Goal: Task Accomplishment & Management: Manage account settings

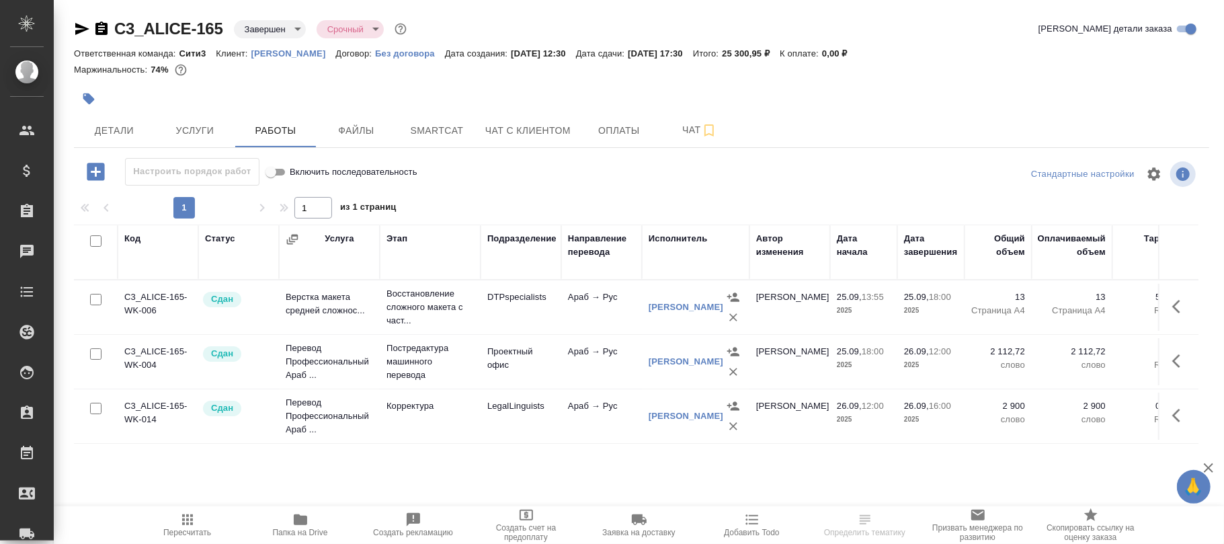
click at [267, 28] on body "🙏 .cls-1 fill:#fff; AWATERA Фокина Наталья n.fokina Клиенты Спецификации Заказы…" at bounding box center [612, 272] width 1224 height 544
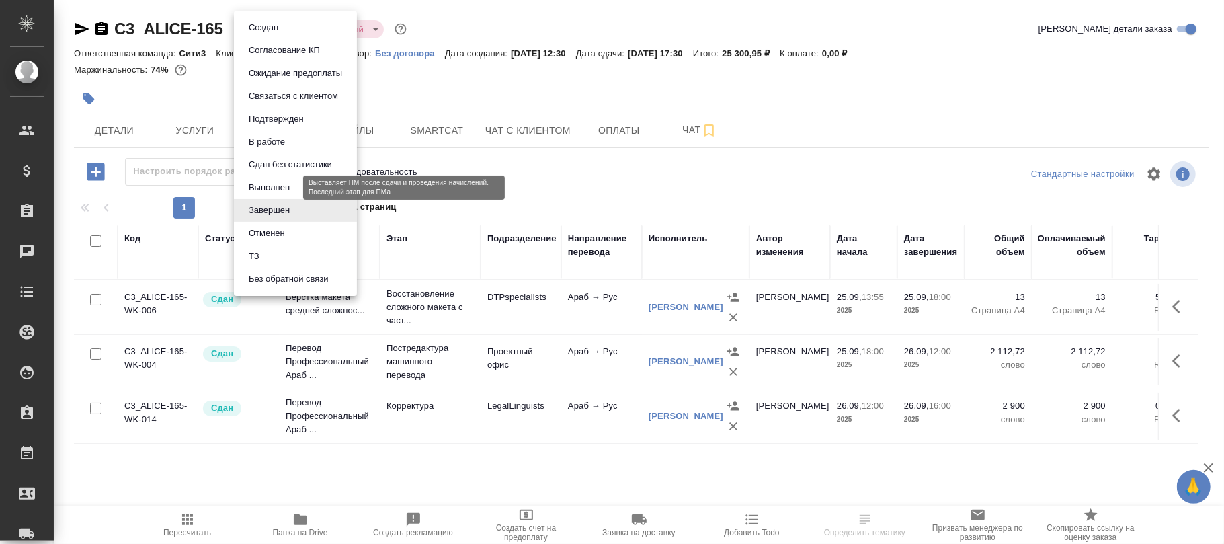
click at [280, 184] on button "Выполнен" at bounding box center [269, 187] width 49 height 15
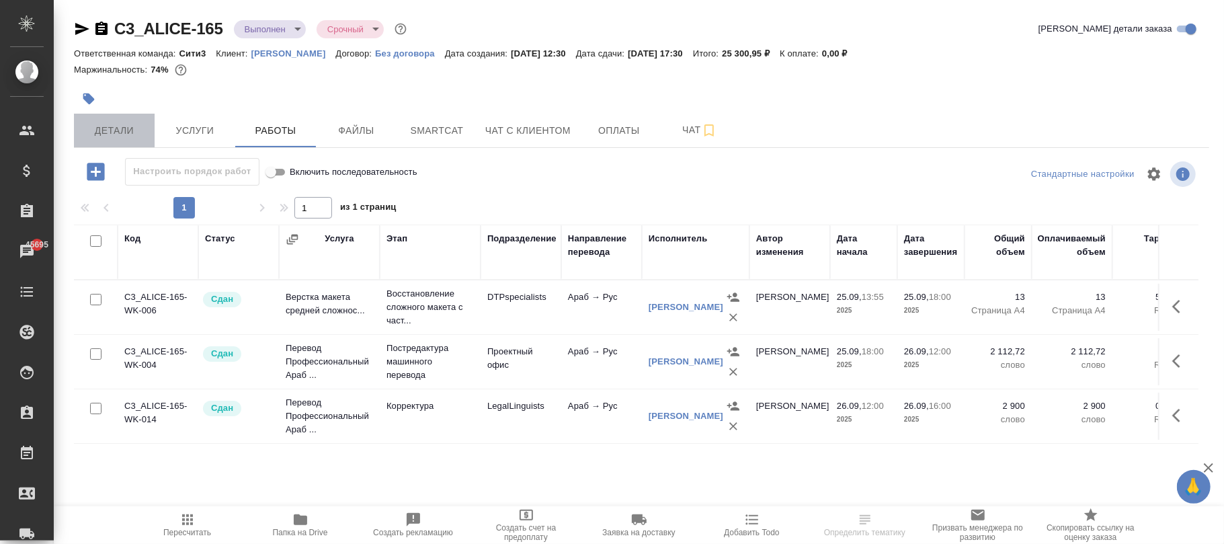
click at [97, 136] on span "Детали" at bounding box center [114, 130] width 65 height 17
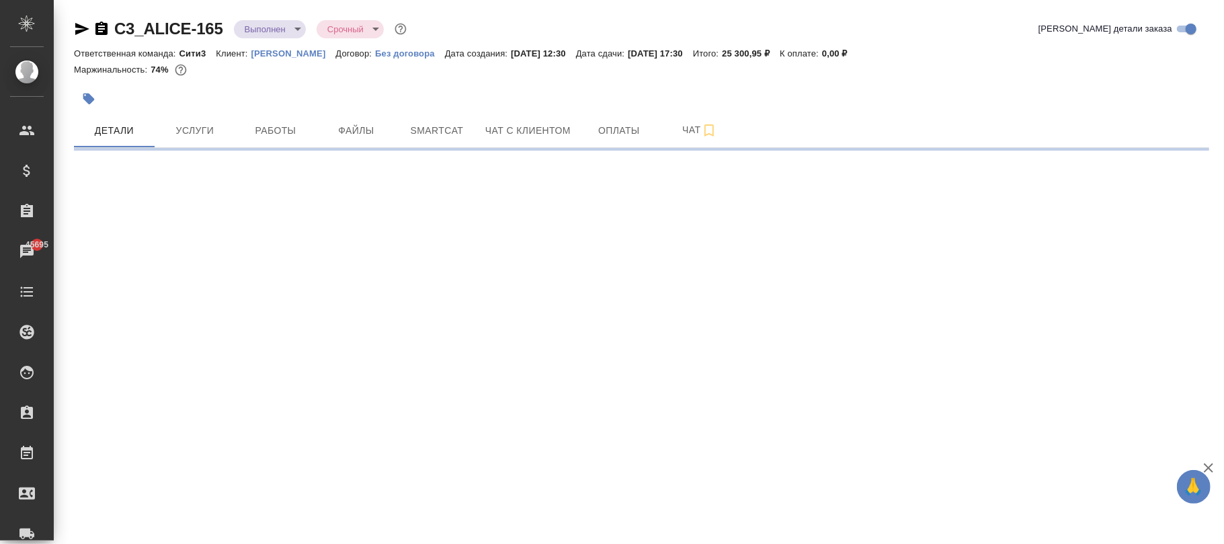
select select "RU"
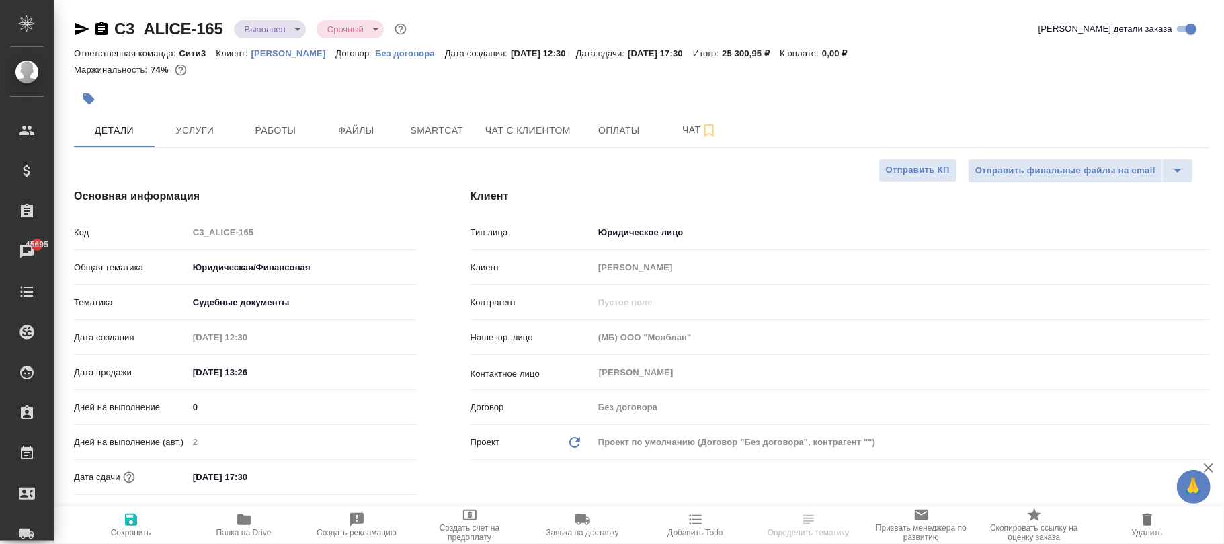
type textarea "x"
click at [143, 530] on span "Сохранить" at bounding box center [131, 532] width 40 height 9
type textarea "x"
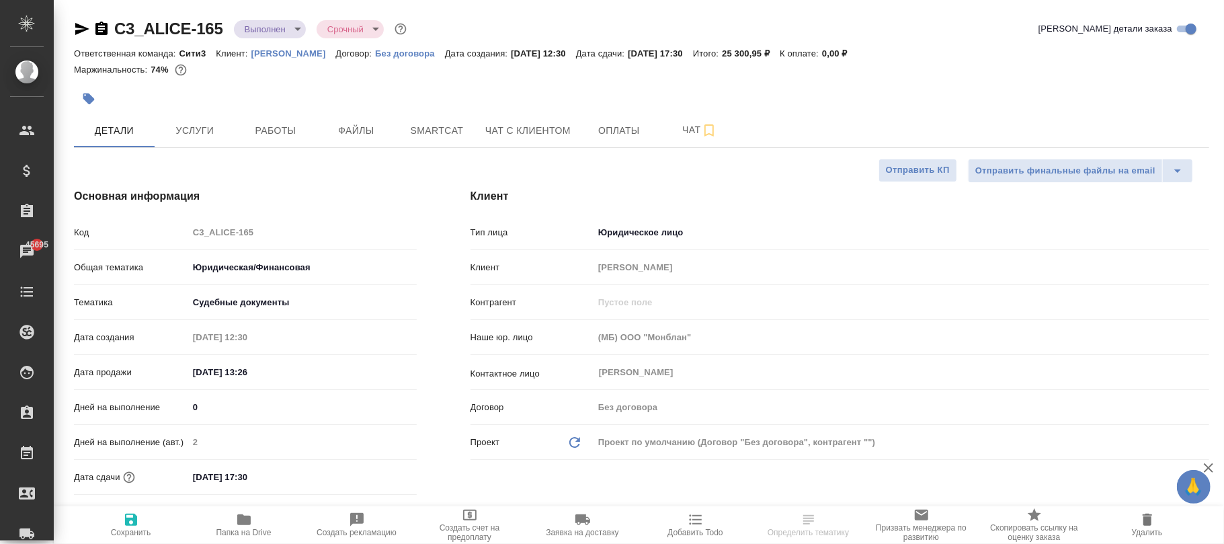
type textarea "x"
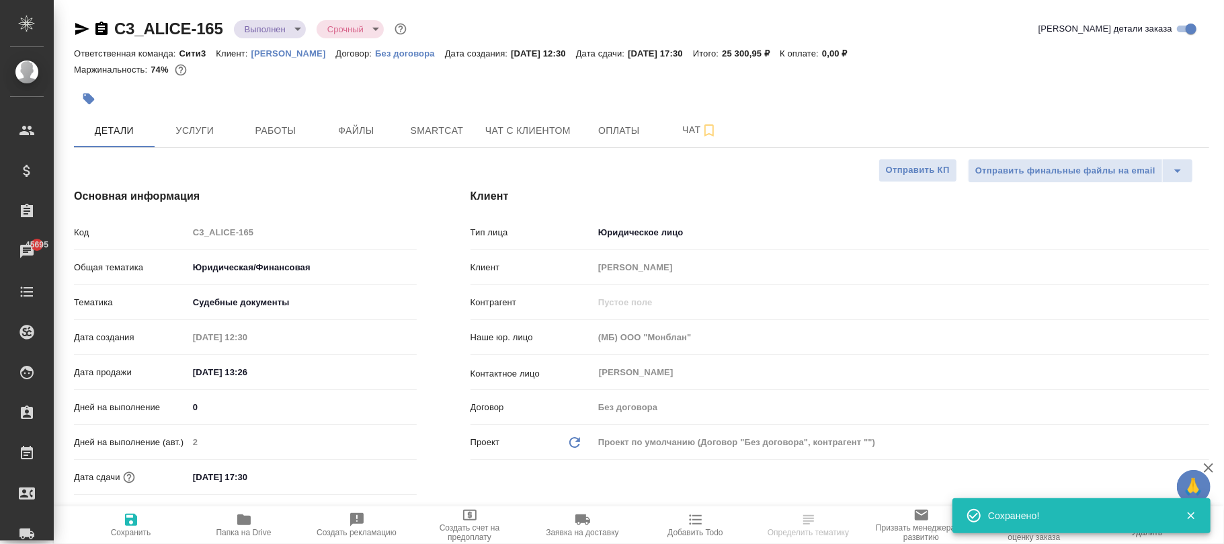
select select "RU"
type textarea "x"
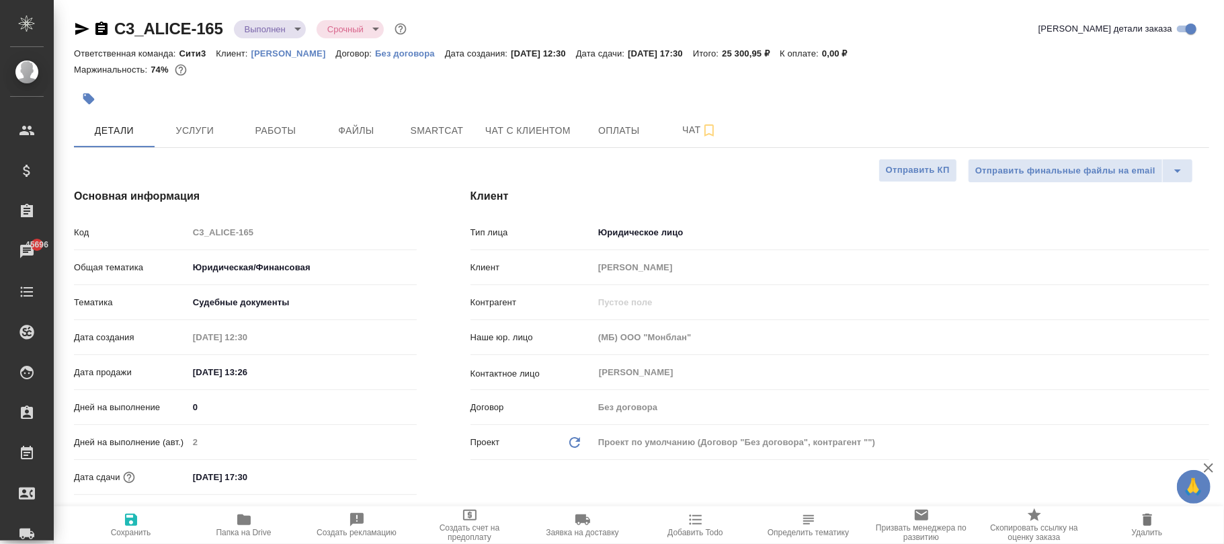
type textarea "x"
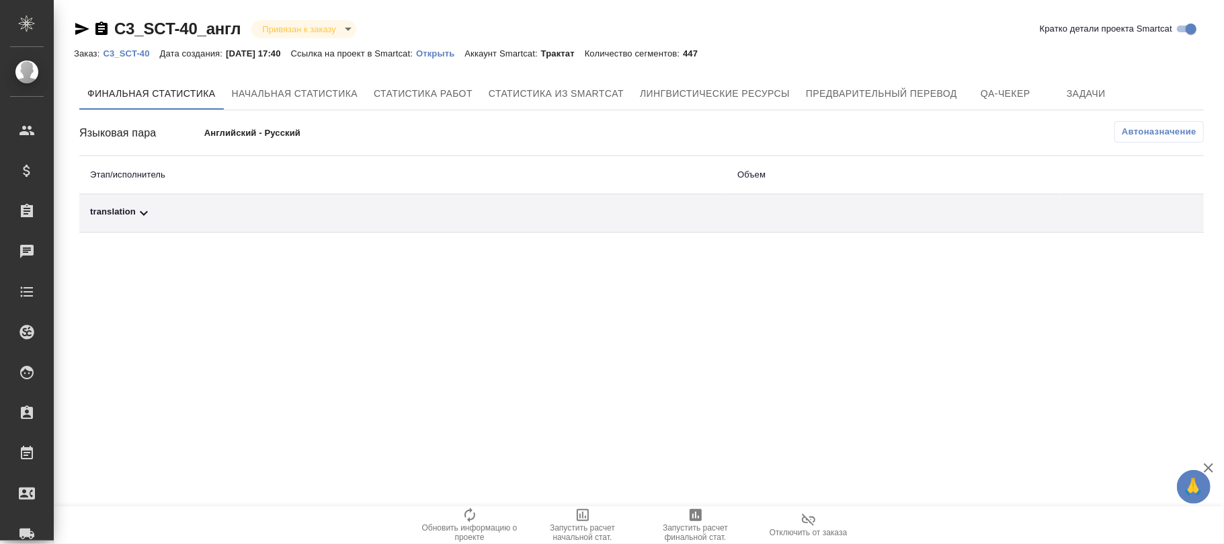
click at [1170, 136] on span "Автоназначение" at bounding box center [1159, 131] width 75 height 13
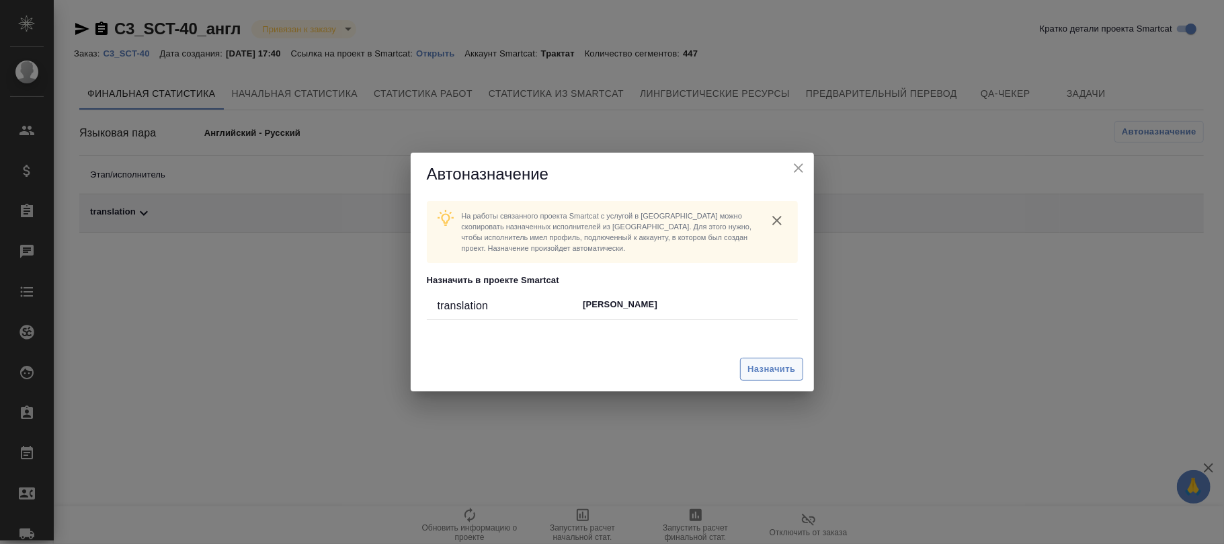
click at [767, 369] on span "Назначить" at bounding box center [772, 369] width 48 height 15
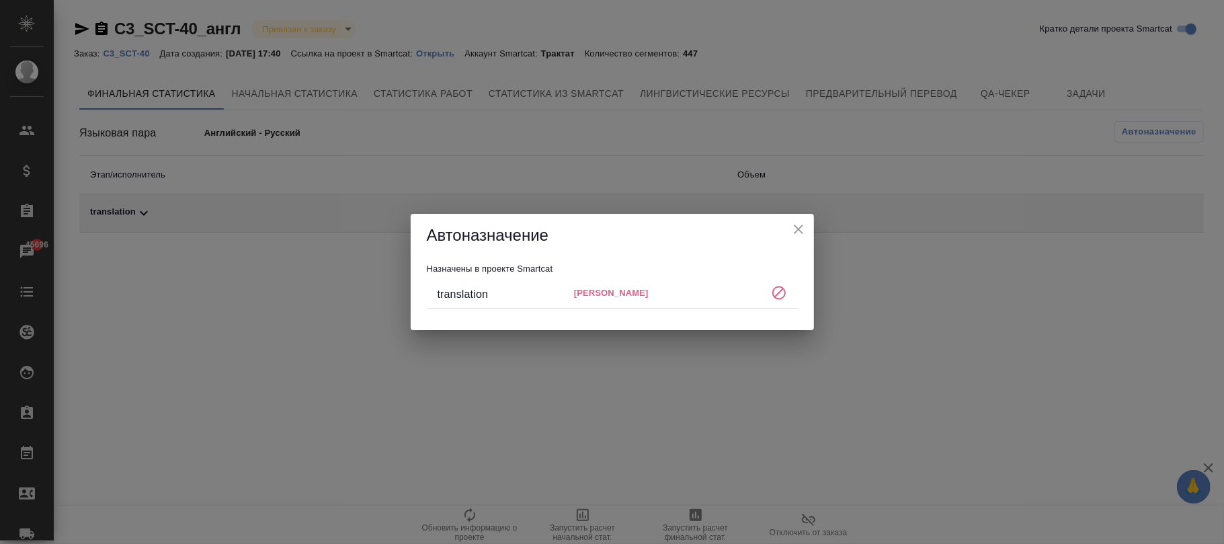
click at [796, 224] on icon "close" at bounding box center [799, 229] width 16 height 16
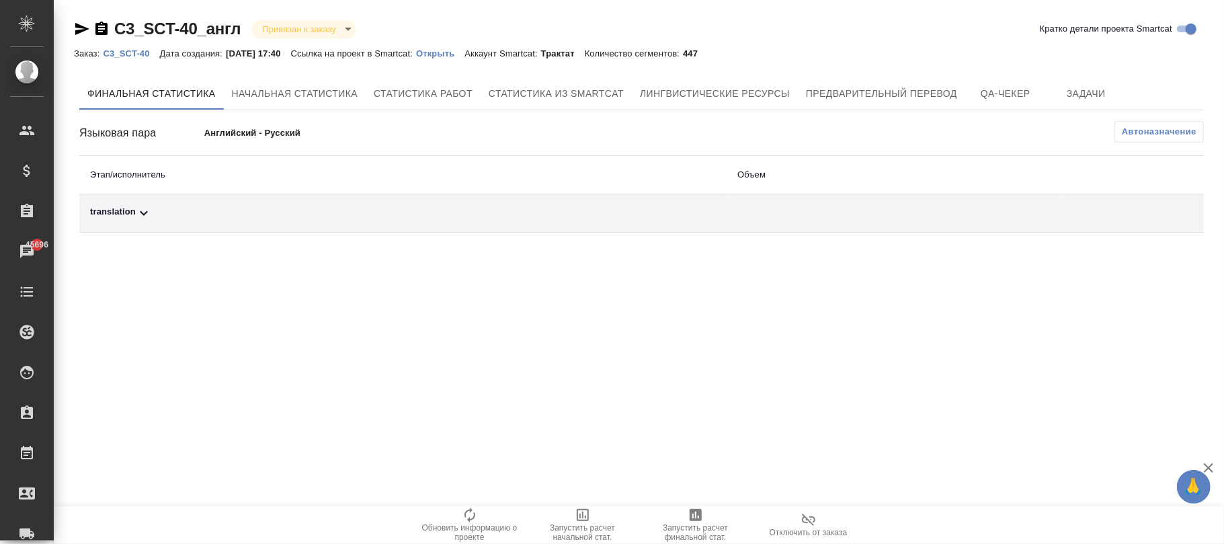
click at [130, 52] on p "C3_SCT-40" at bounding box center [131, 53] width 56 height 10
click at [1157, 136] on span "Автоназначение" at bounding box center [1159, 131] width 75 height 13
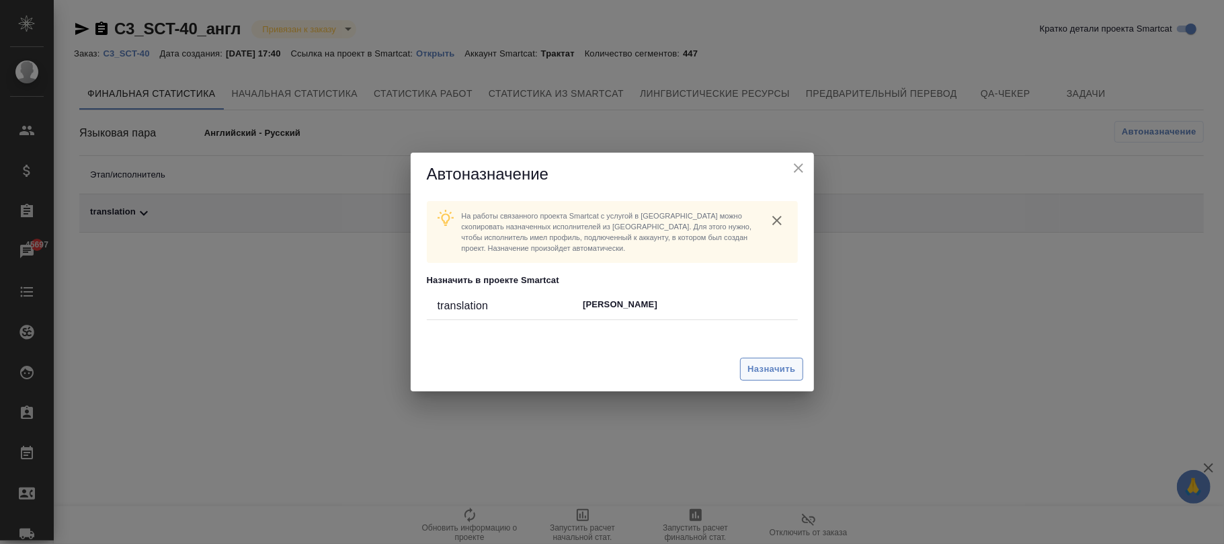
click at [789, 375] on span "Назначить" at bounding box center [772, 369] width 48 height 15
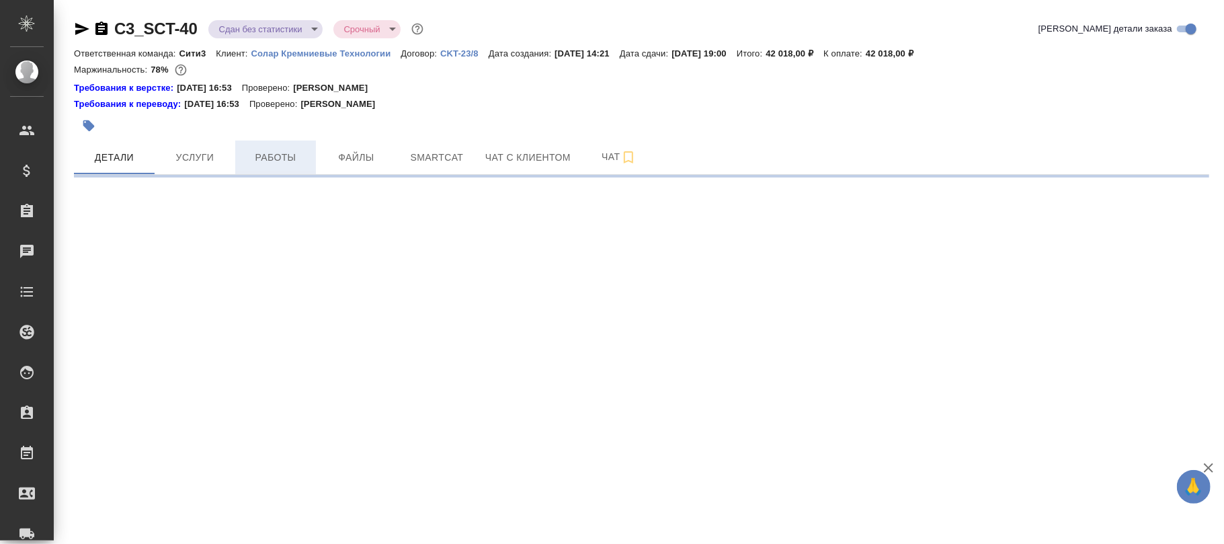
select select "RU"
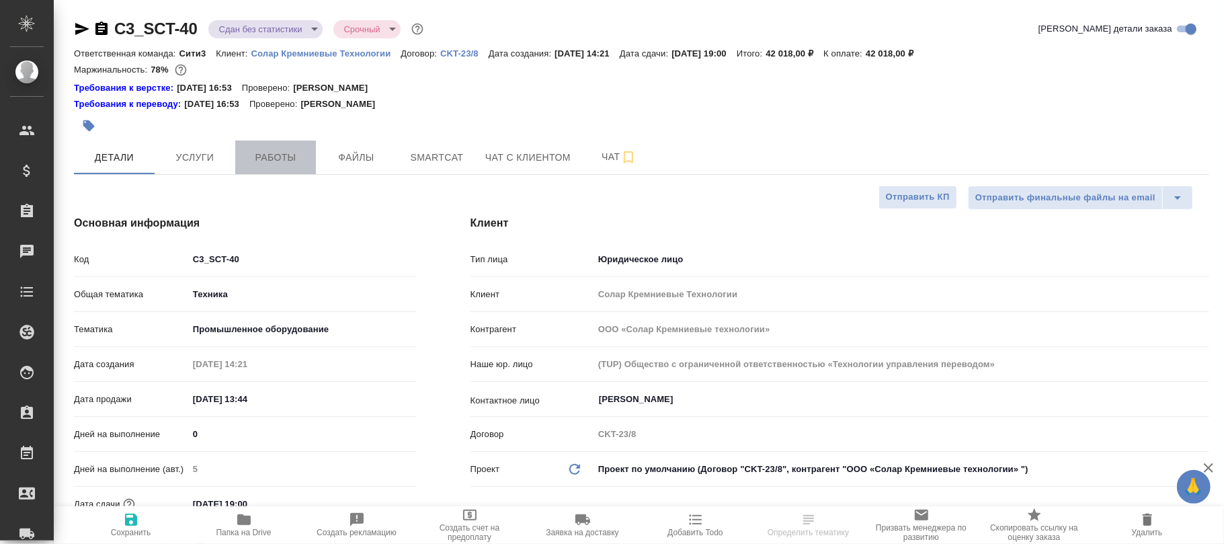
click at [281, 154] on span "Работы" at bounding box center [275, 157] width 65 height 17
type textarea "x"
click at [281, 154] on span "Работы" at bounding box center [275, 157] width 65 height 17
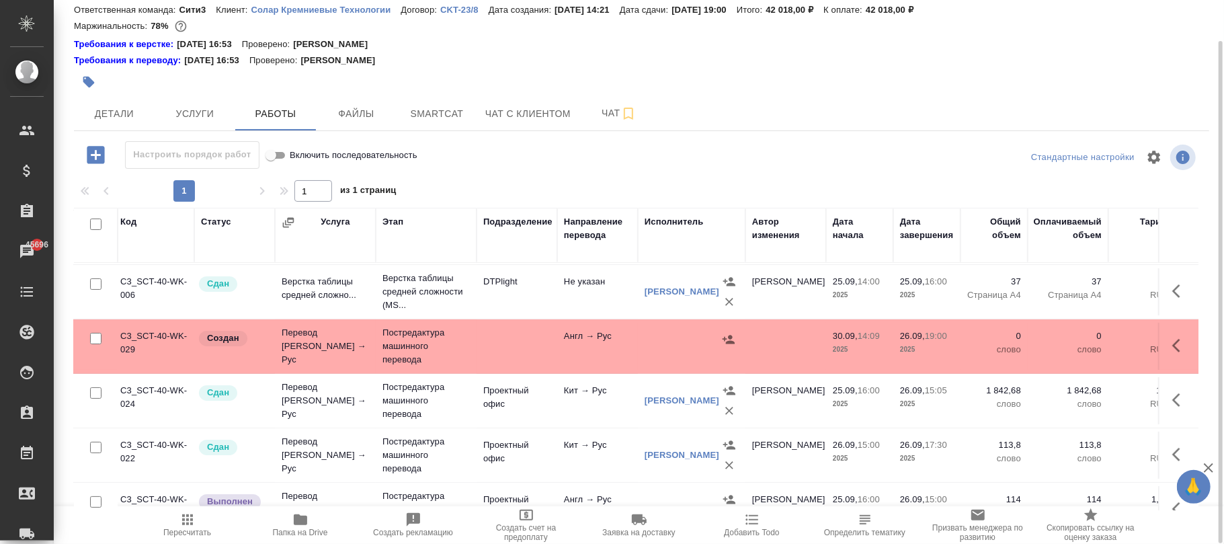
scroll to position [162, 0]
click at [686, 217] on div "Исполнитель" at bounding box center [678, 221] width 59 height 13
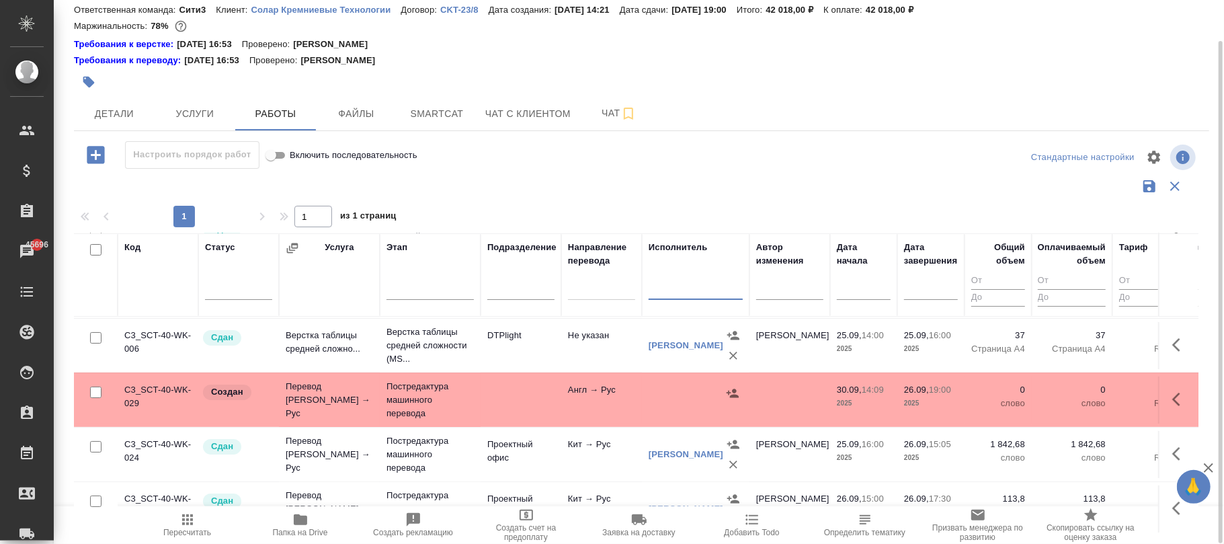
click at [660, 290] on input "text" at bounding box center [696, 290] width 94 height 17
type input "пир"
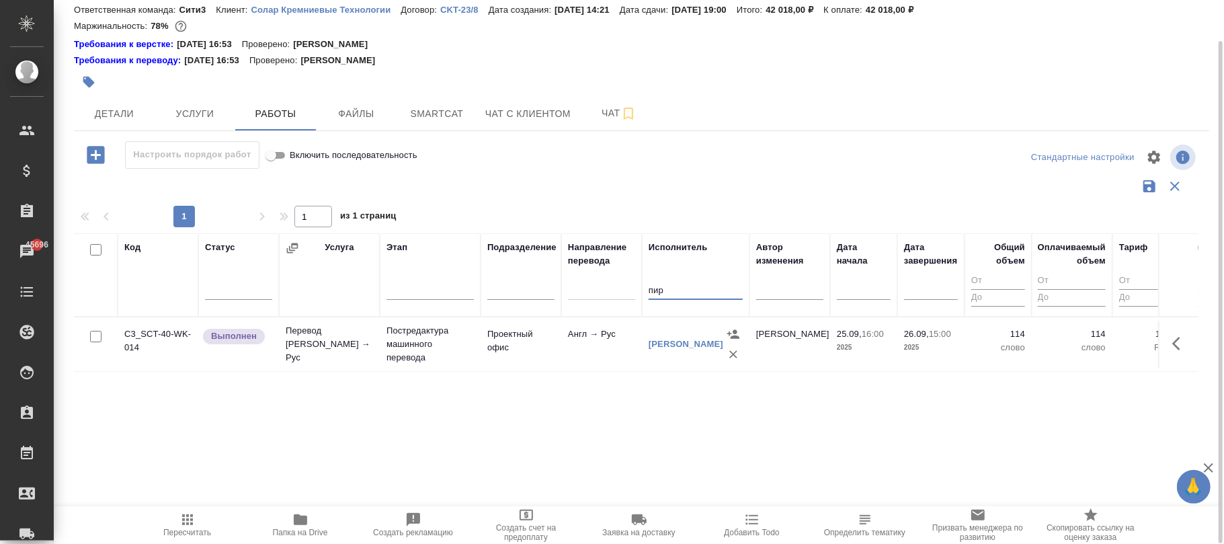
scroll to position [0, 0]
drag, startPoint x: 692, startPoint y: 290, endPoint x: 756, endPoint y: 347, distance: 85.3
click at [557, 299] on tr "Код Статус Услуга Этап Подразделение Направление перевода Исполнитель пир Автор…" at bounding box center [835, 274] width 1523 height 83
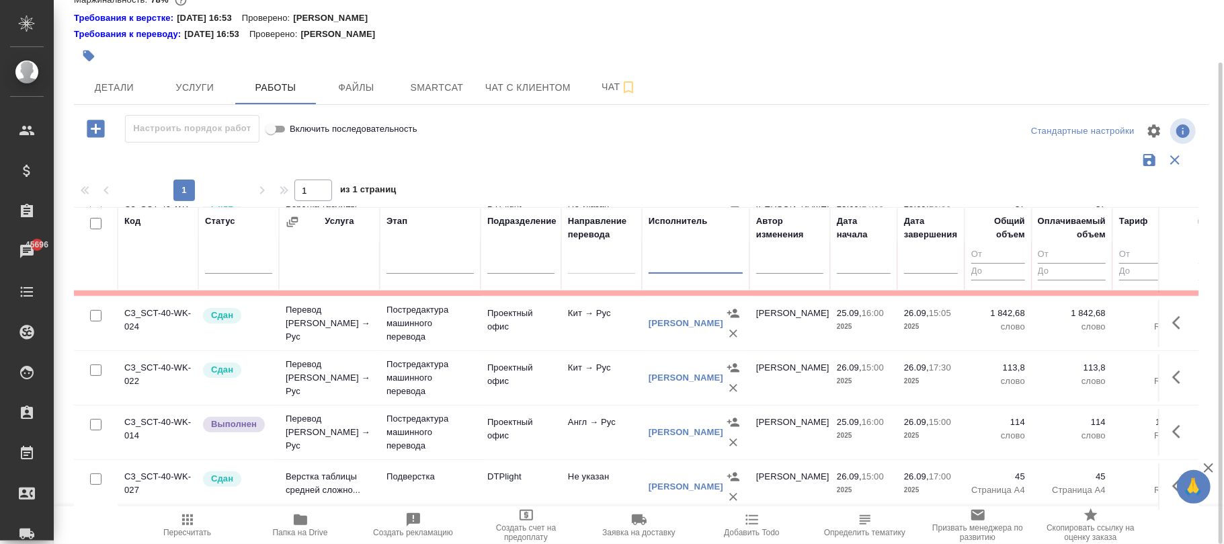
scroll to position [179, 0]
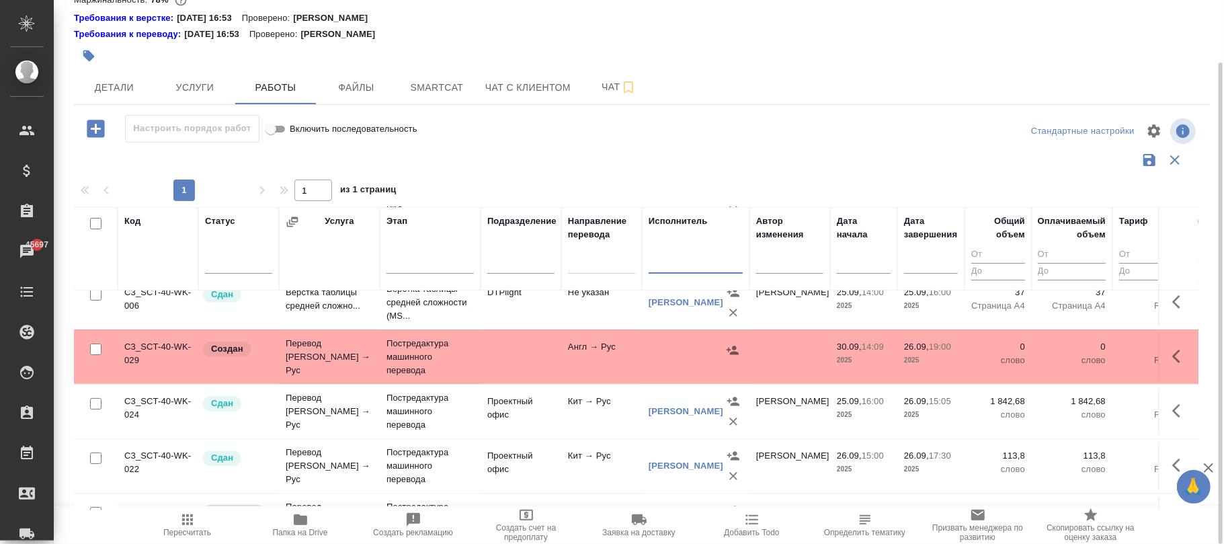
click at [956, 350] on span "26.09, 19:00" at bounding box center [931, 346] width 54 height 13
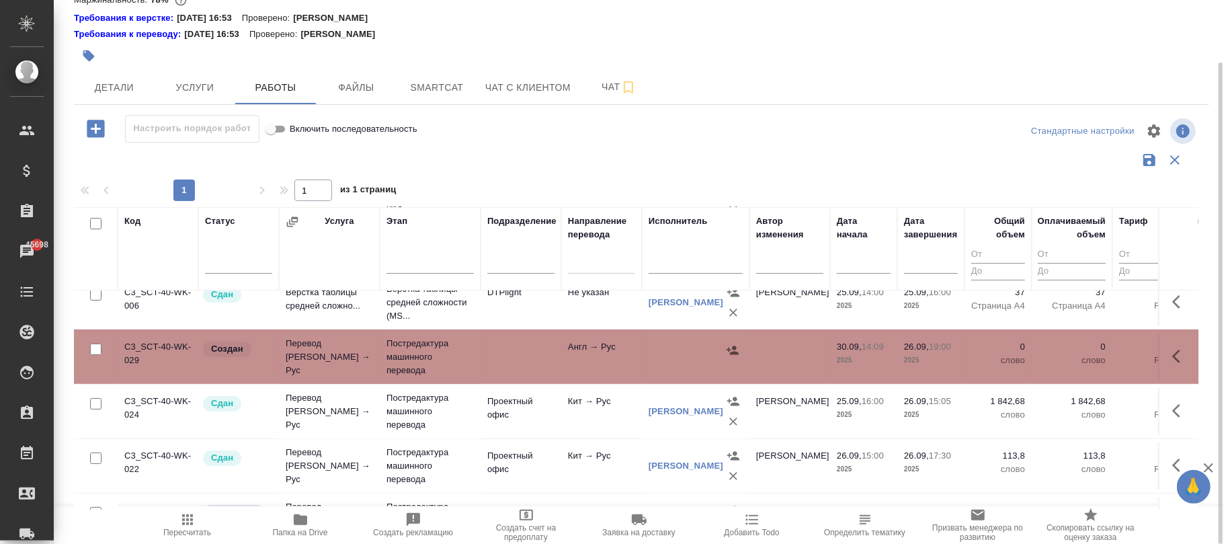
click at [666, 267] on input "text" at bounding box center [696, 264] width 94 height 17
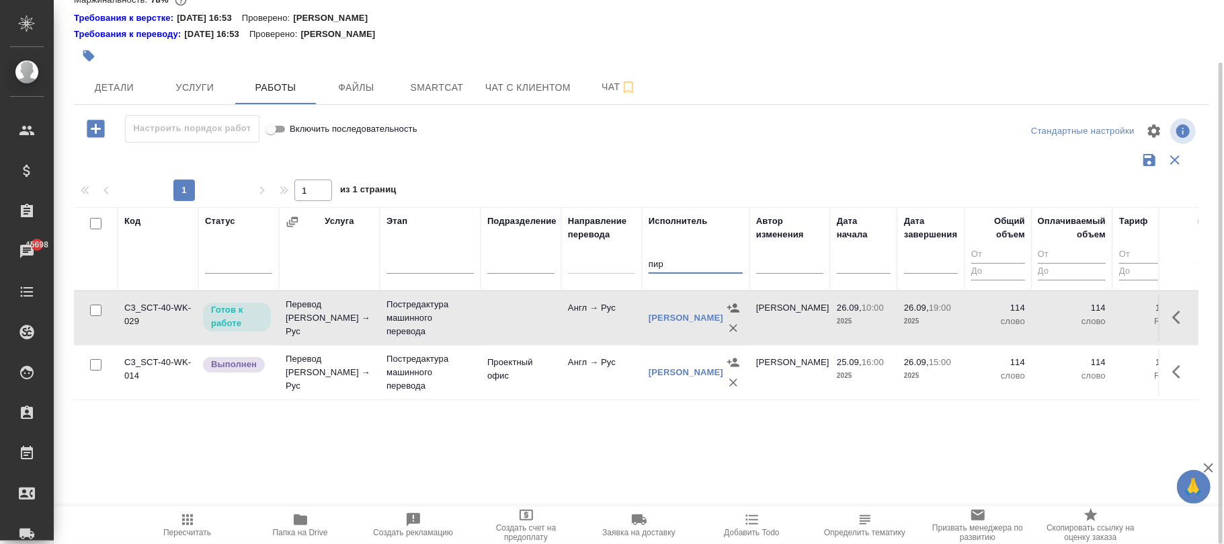
scroll to position [0, 0]
type input "пир"
click at [1179, 316] on icon "button" at bounding box center [1181, 317] width 16 height 16
click at [1079, 318] on icon "button" at bounding box center [1082, 317] width 12 height 12
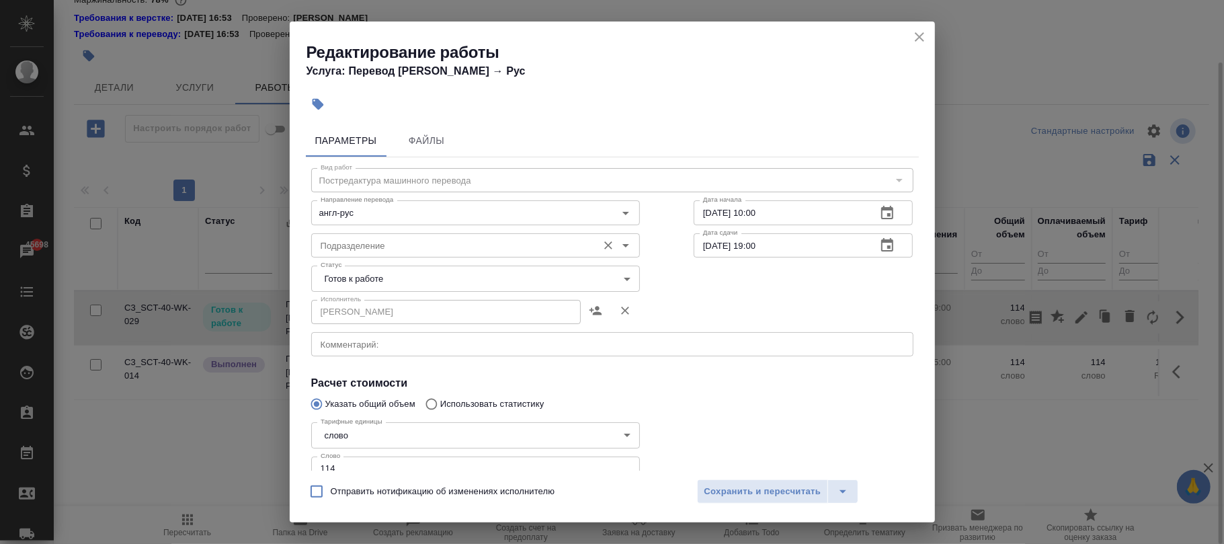
click at [368, 246] on input "Подразделение" at bounding box center [453, 245] width 276 height 16
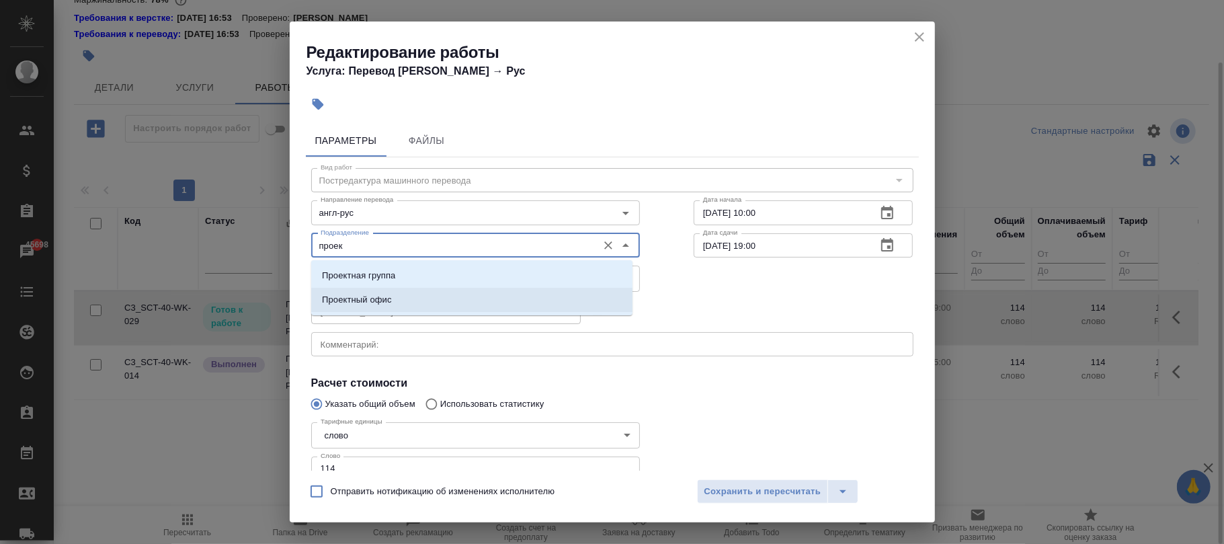
click at [394, 303] on li "Проектный офис" at bounding box center [471, 300] width 321 height 24
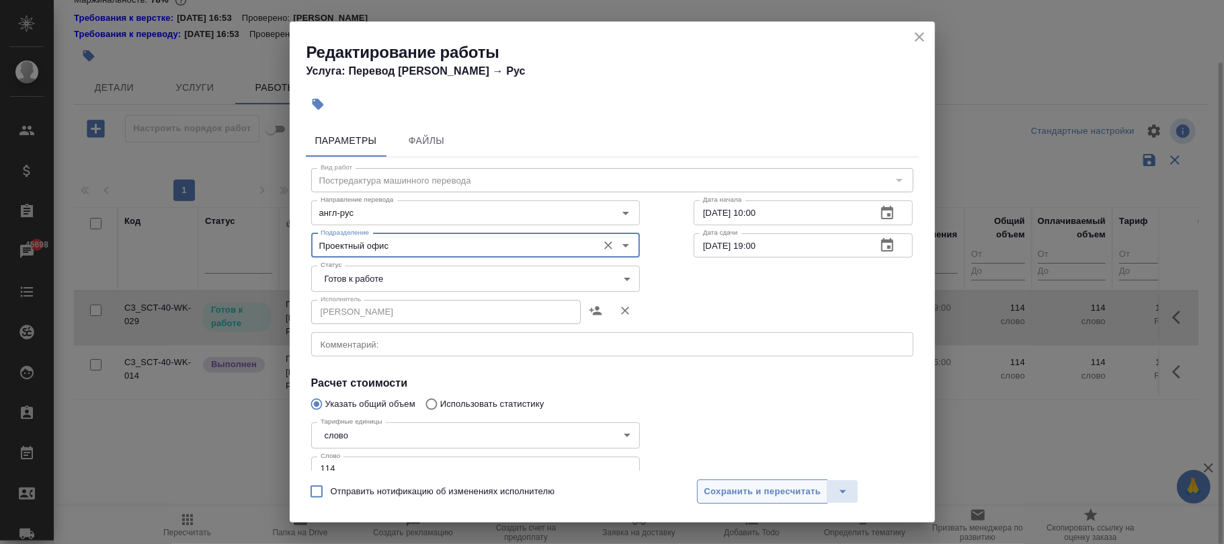
type input "Проектный офис"
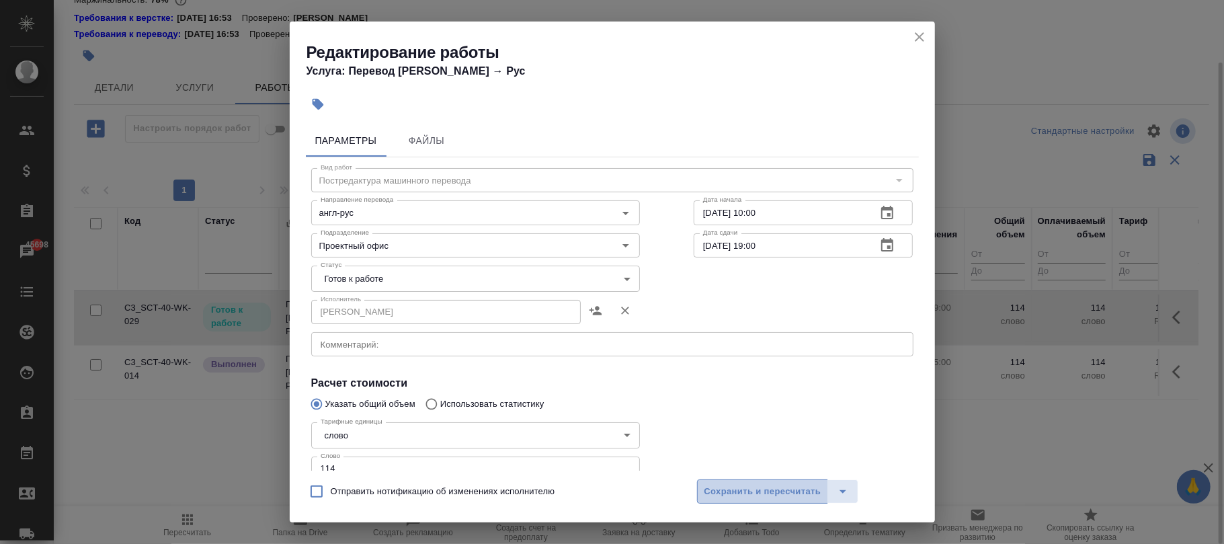
click at [738, 484] on span "Сохранить и пересчитать" at bounding box center [763, 491] width 117 height 15
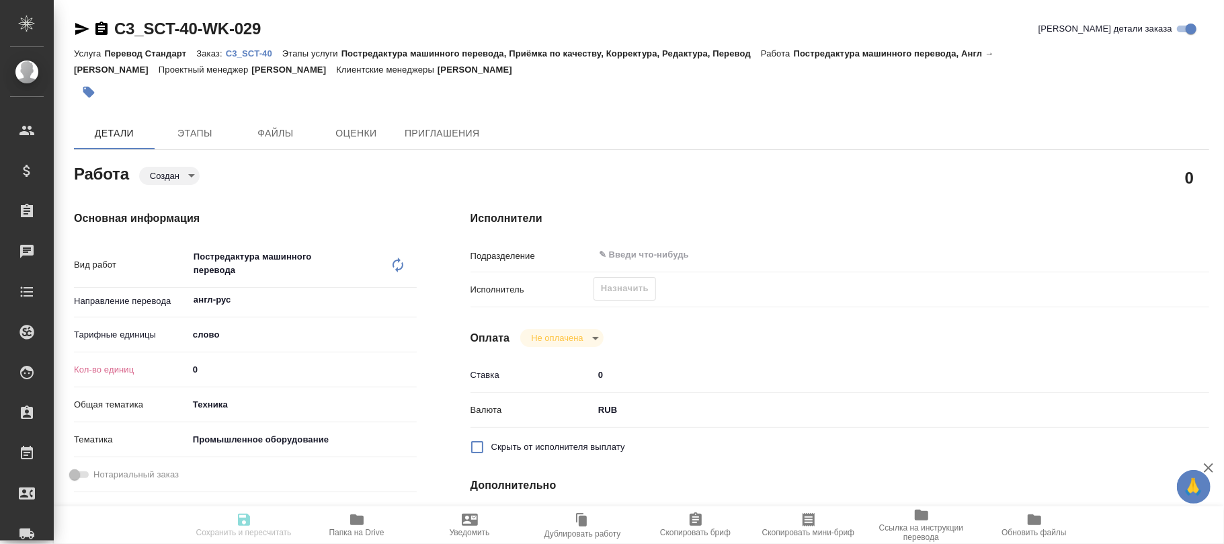
type textarea "x"
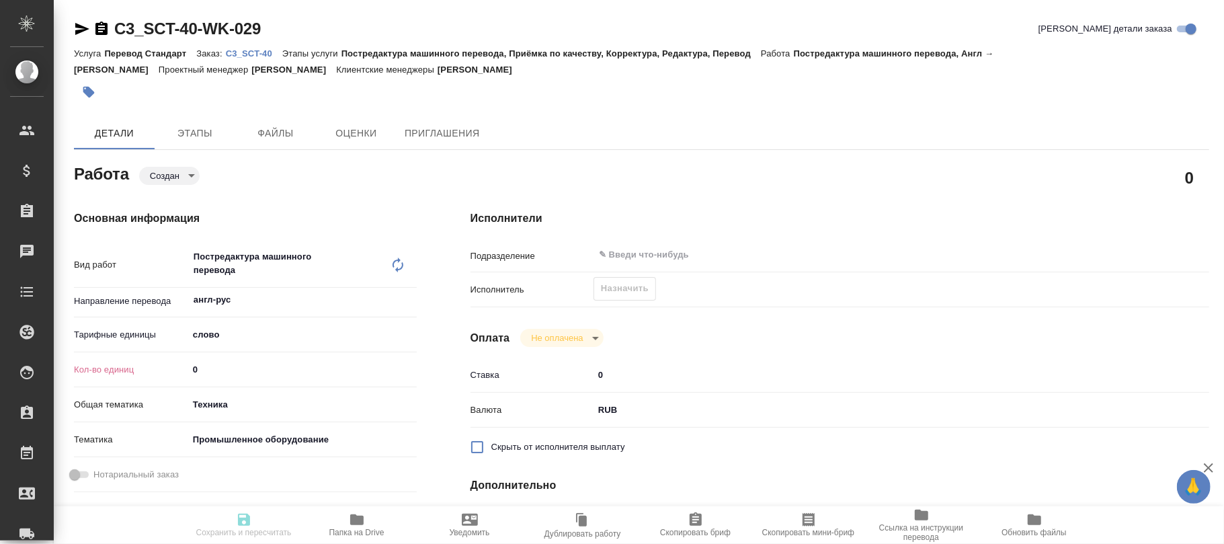
drag, startPoint x: 208, startPoint y: 375, endPoint x: 128, endPoint y: 375, distance: 80.7
click at [128, 375] on div "Кол-во единиц 0" at bounding box center [245, 370] width 343 height 24
type textarea "x"
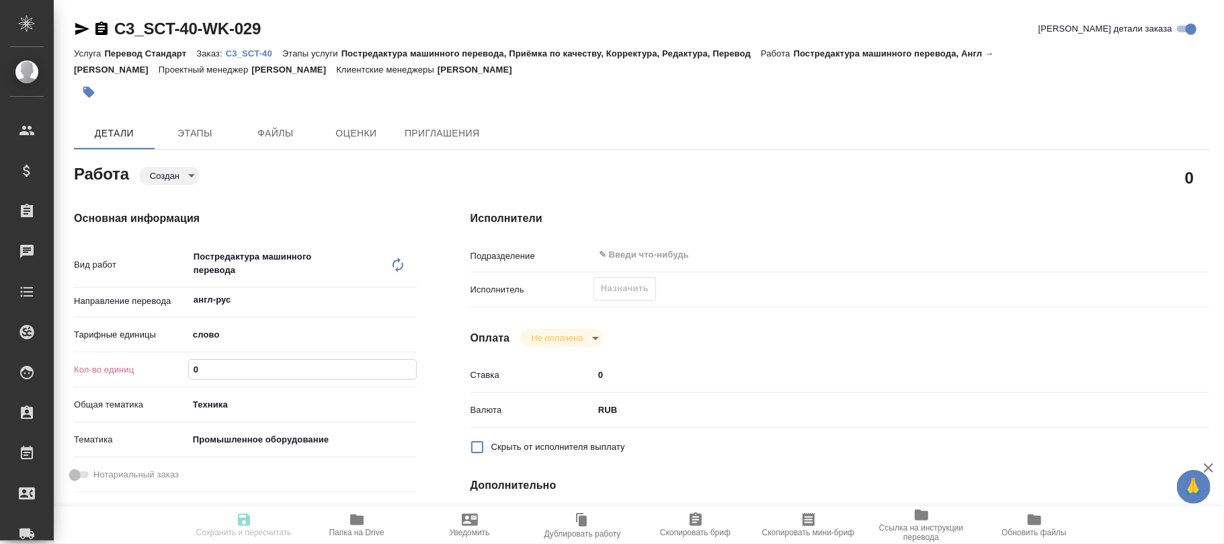
type textarea "x"
type input "1"
type textarea "x"
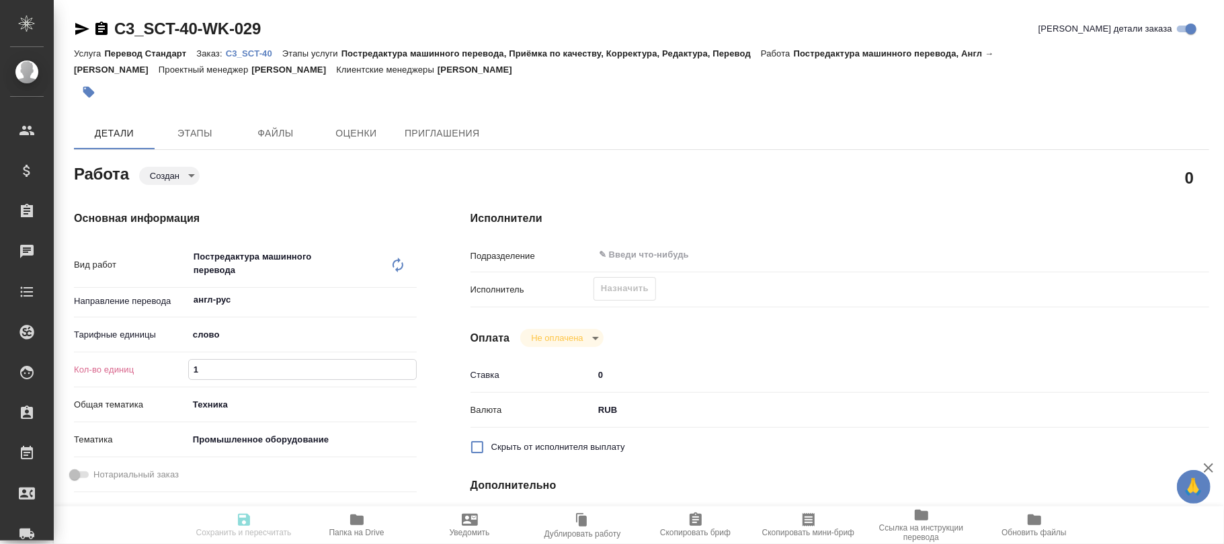
type textarea "x"
type input "11"
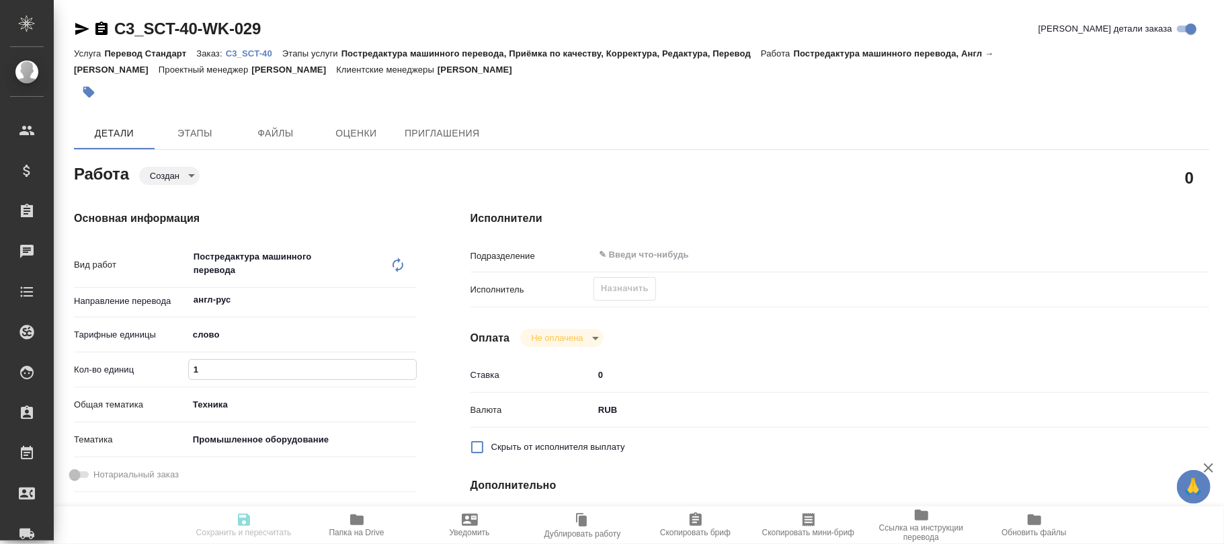
type textarea "x"
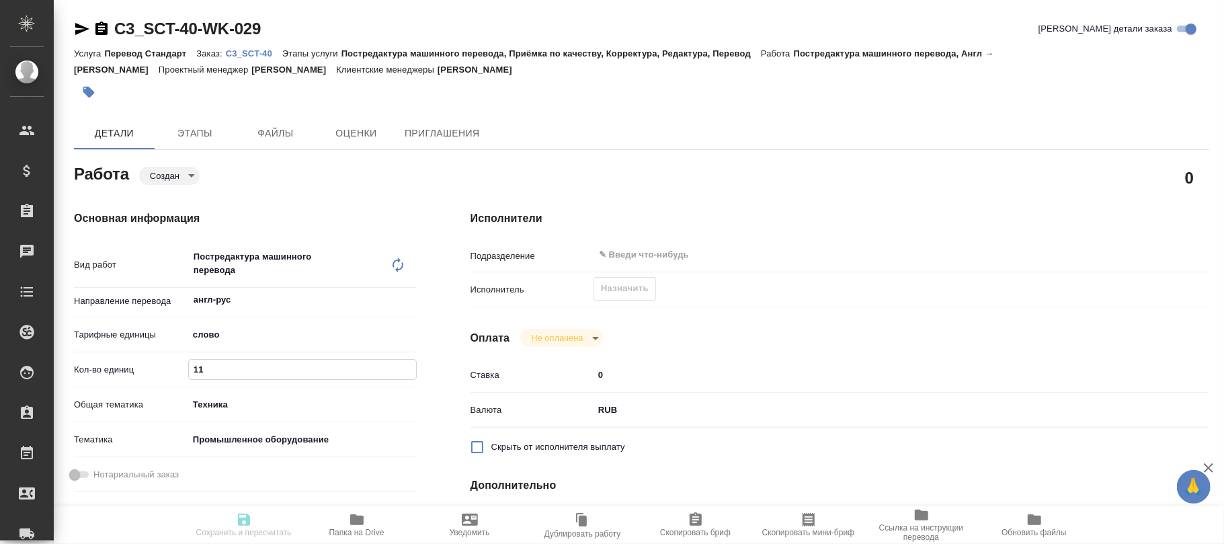
type input "114"
type textarea "x"
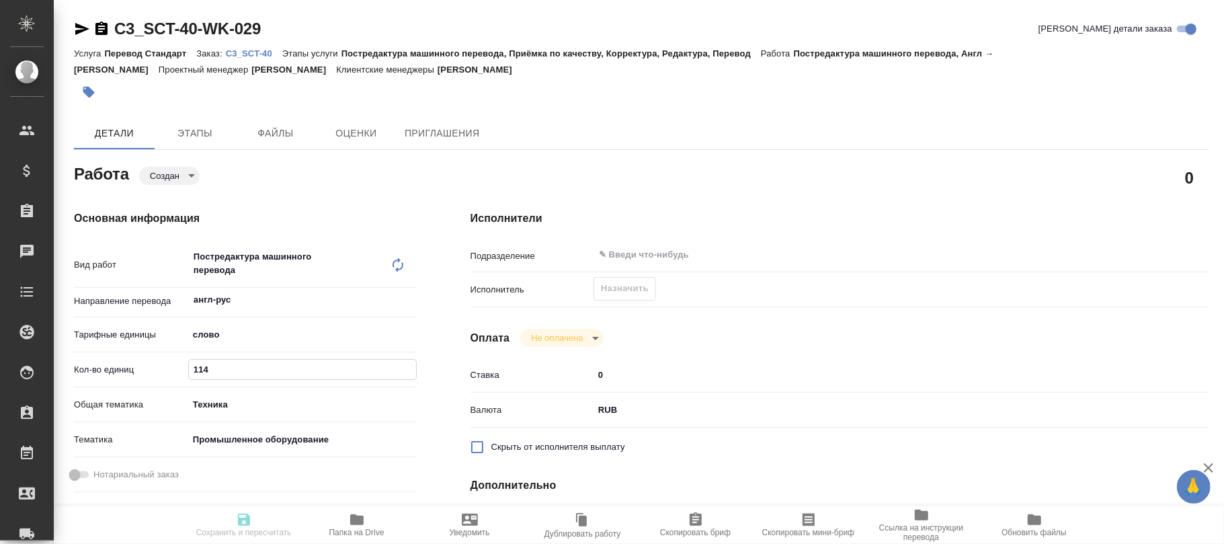
type textarea "x"
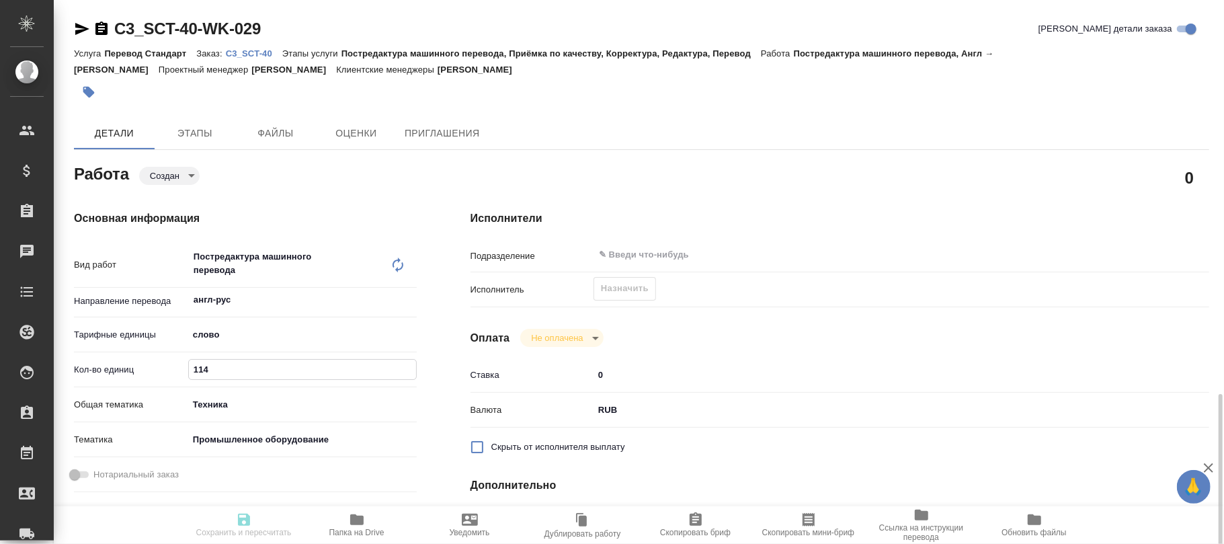
scroll to position [269, 0]
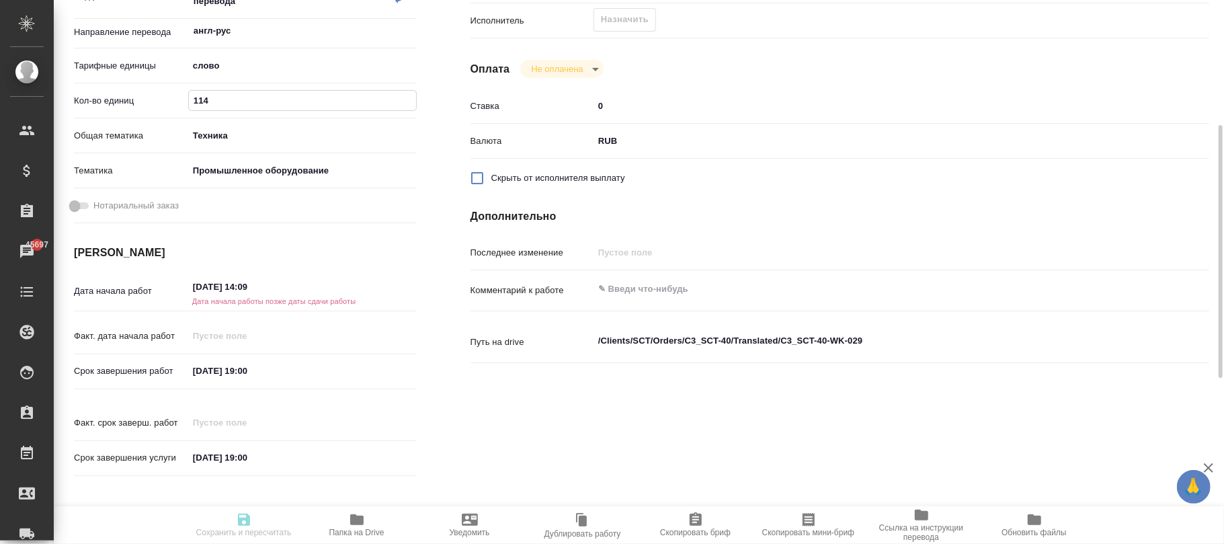
type input "114"
drag, startPoint x: 292, startPoint y: 374, endPoint x: 247, endPoint y: 366, distance: 45.0
click at [157, 372] on div "Срок завершения работ 26.09.2025 19:00" at bounding box center [245, 372] width 343 height 24
click at [284, 286] on input "30.09.2025 14:09" at bounding box center [248, 288] width 118 height 20
drag, startPoint x: 284, startPoint y: 286, endPoint x: 135, endPoint y: 285, distance: 148.6
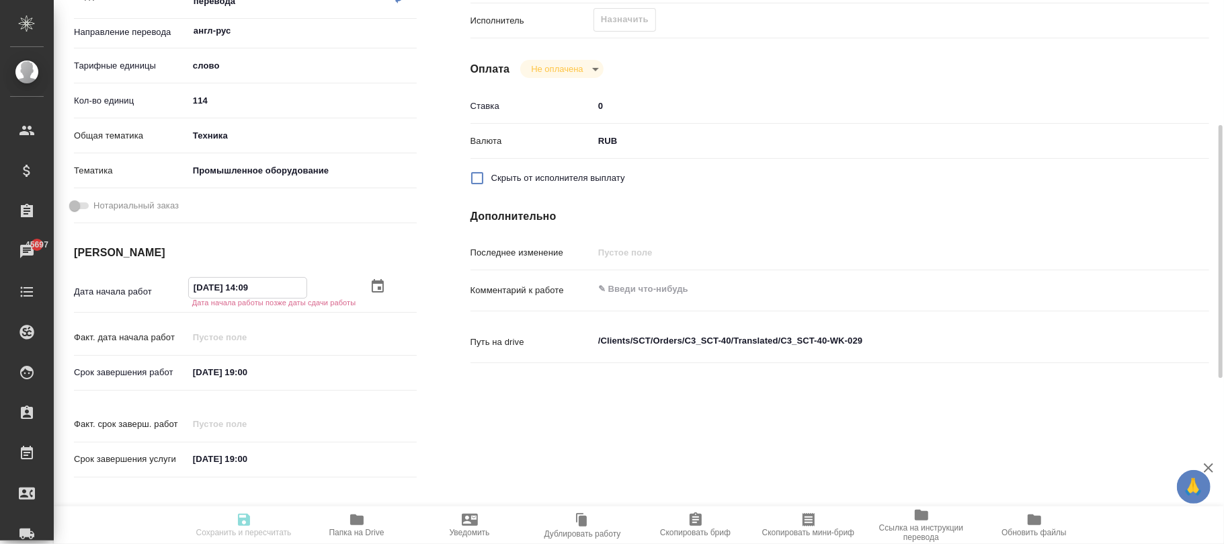
click at [135, 285] on div "Дата начала работ 30.09.2025 14:09 Дата начала работы позже даты сдачи работы" at bounding box center [245, 291] width 343 height 29
paste input "26.09.2025 19:00"
type input "26.09.2025 19:00"
type textarea "x"
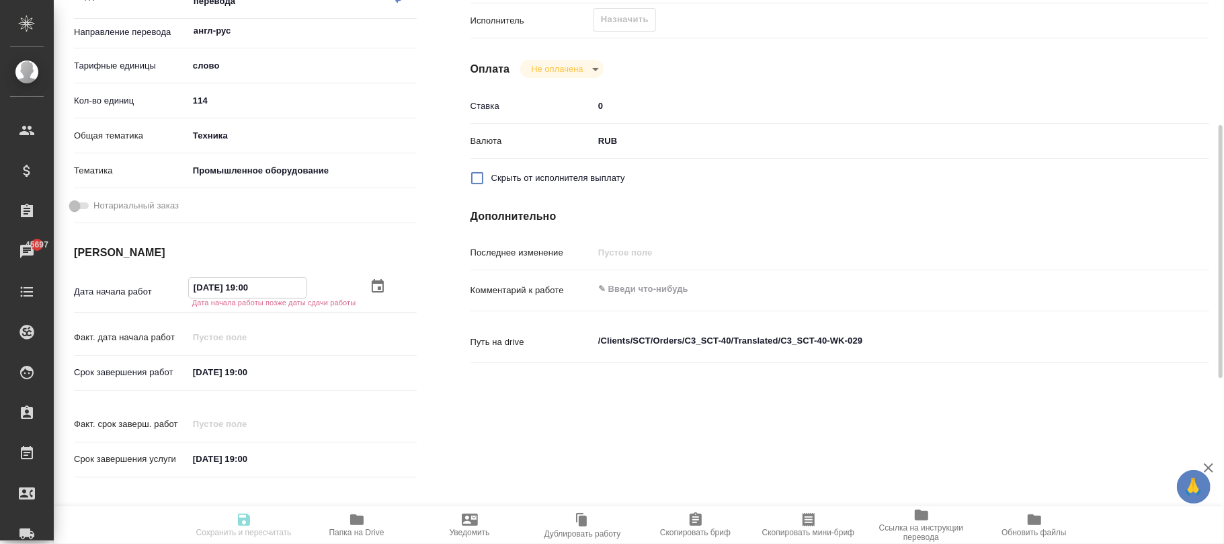
type textarea "x"
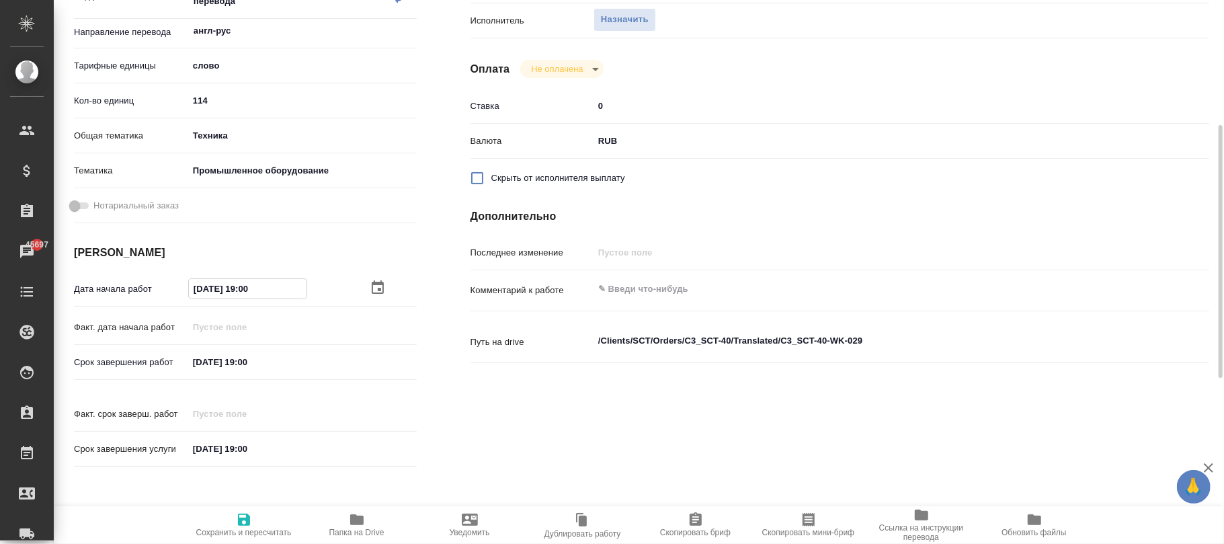
type input "26.09.2025 19:0_"
type textarea "x"
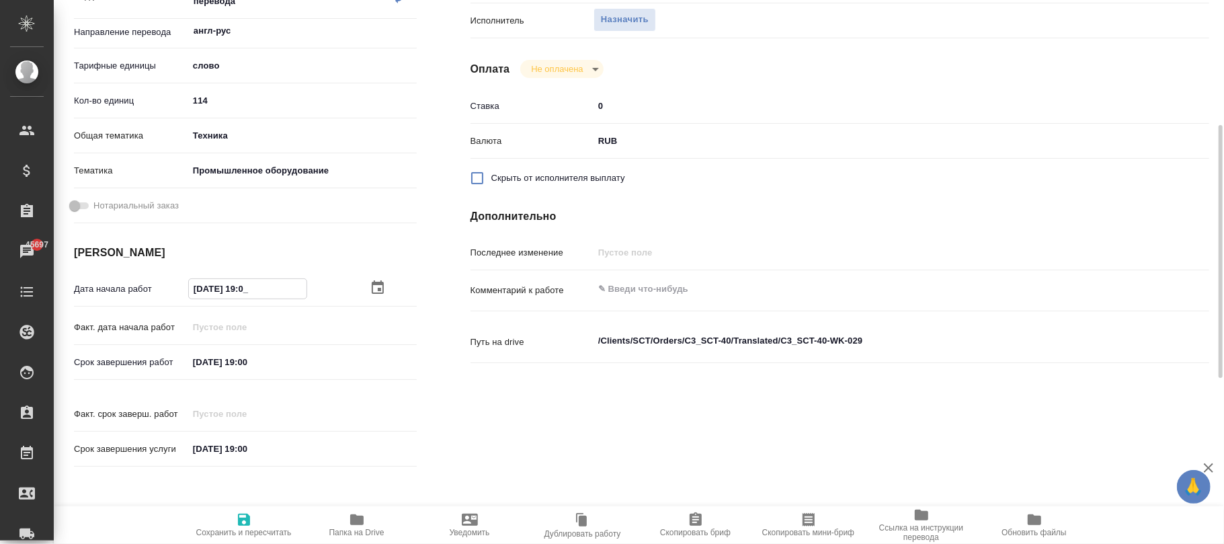
type textarea "x"
type input "26.09.2025 19:__"
type textarea "x"
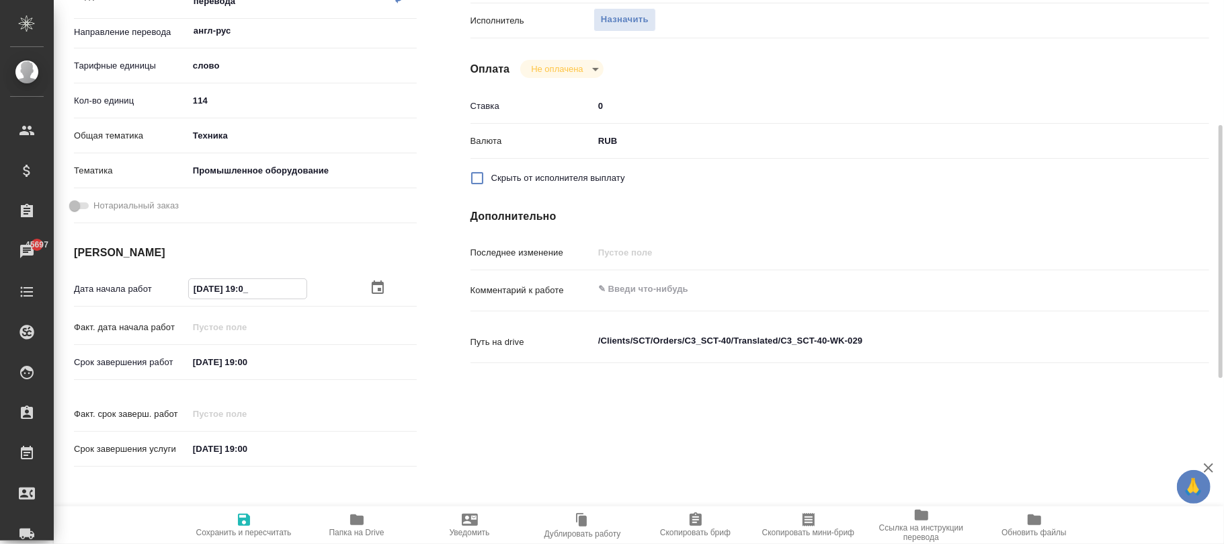
type textarea "x"
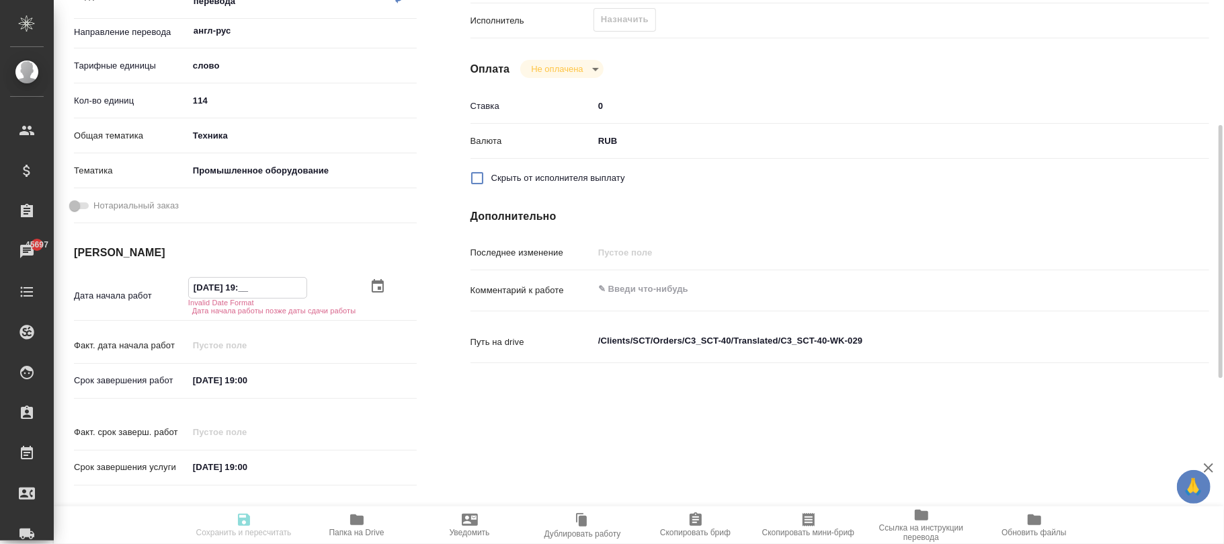
type input "26.09.2025 1_:__"
type textarea "x"
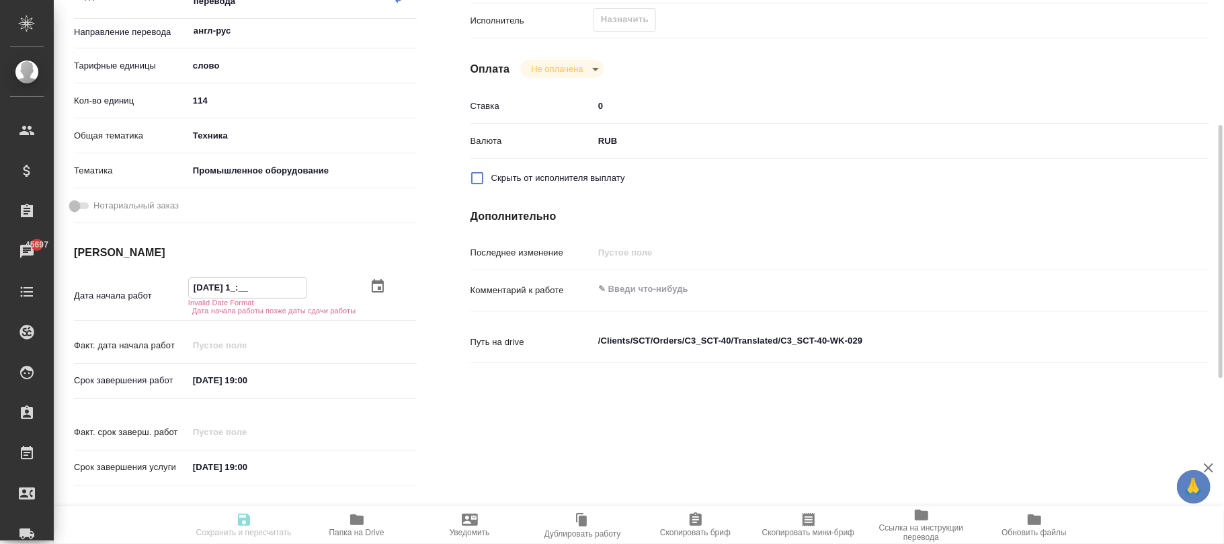
type textarea "x"
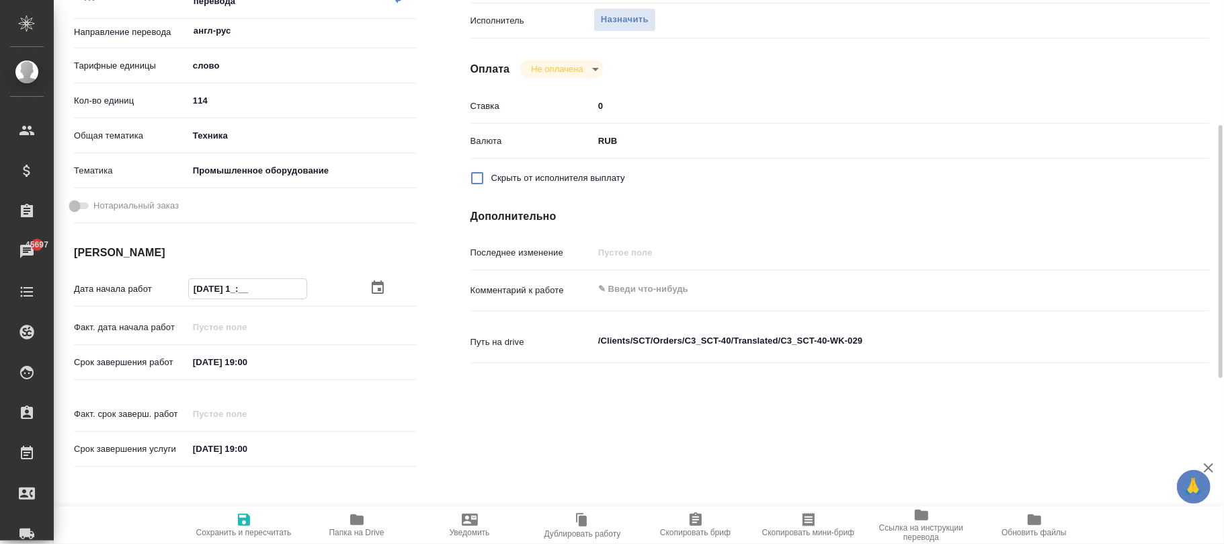
type input "26.09.2025 10:__"
type textarea "x"
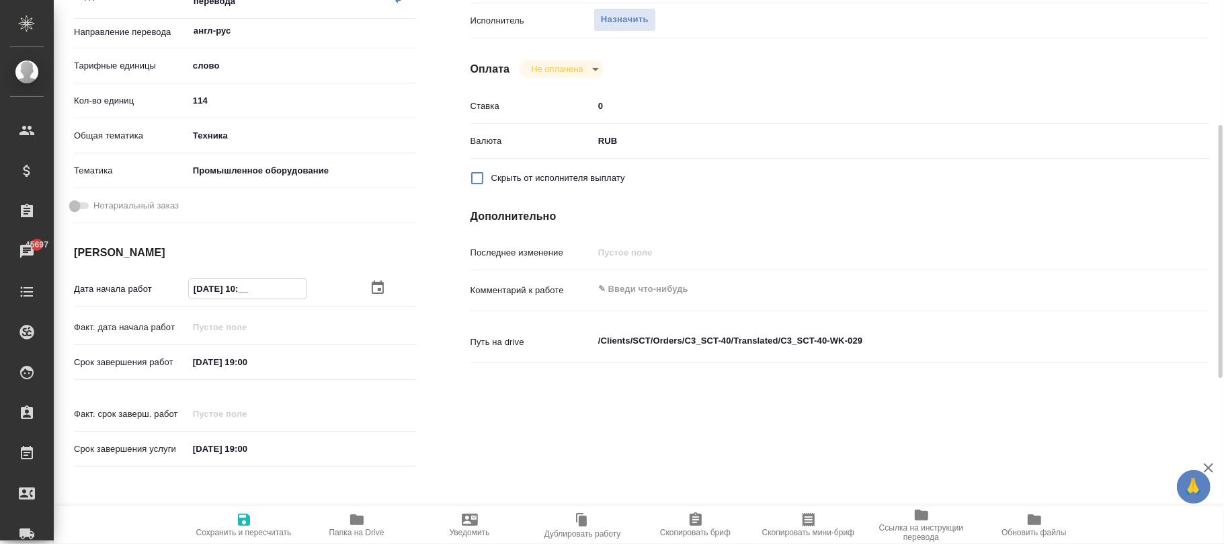
type textarea "x"
type input "26.09.2025 10:0_"
type textarea "x"
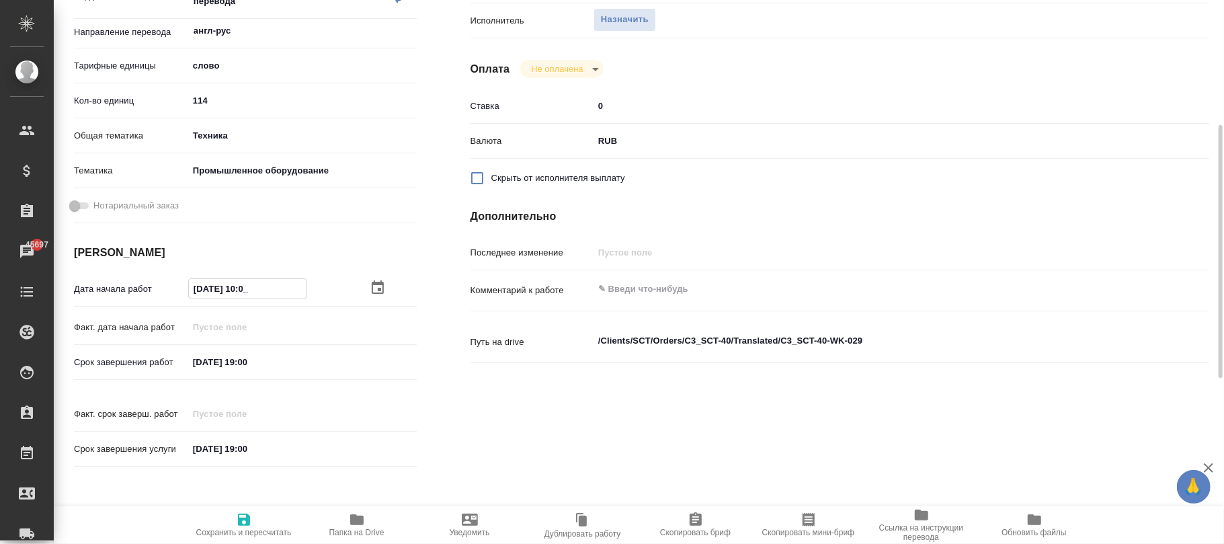
type textarea "x"
type input "[DATE] 10:00"
type textarea "x"
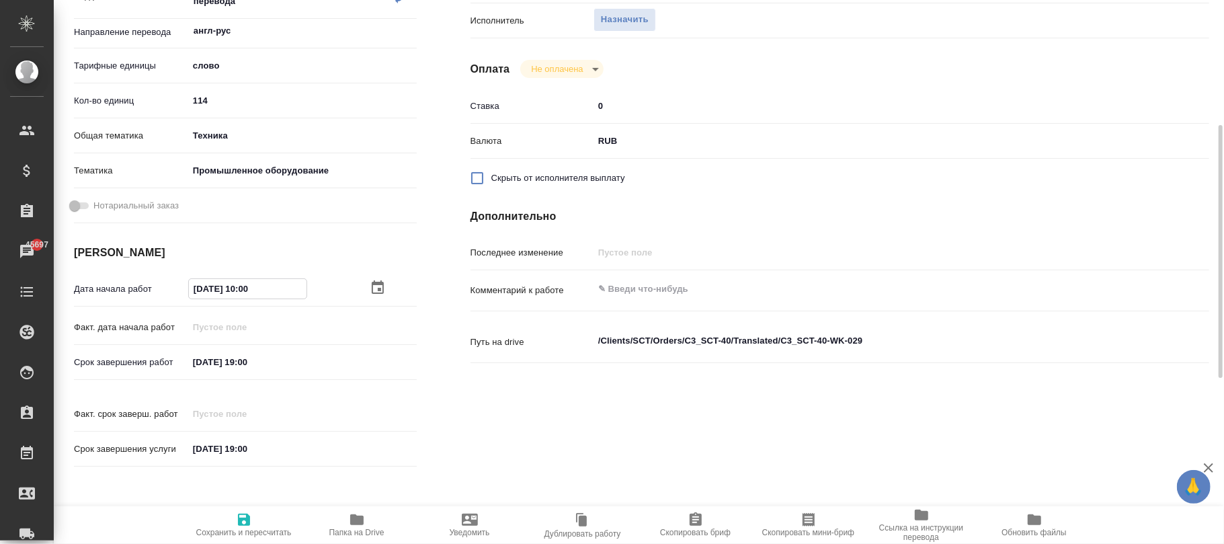
type textarea "x"
type input "[DATE] 10:00"
click at [246, 517] on icon "button" at bounding box center [244, 520] width 12 height 12
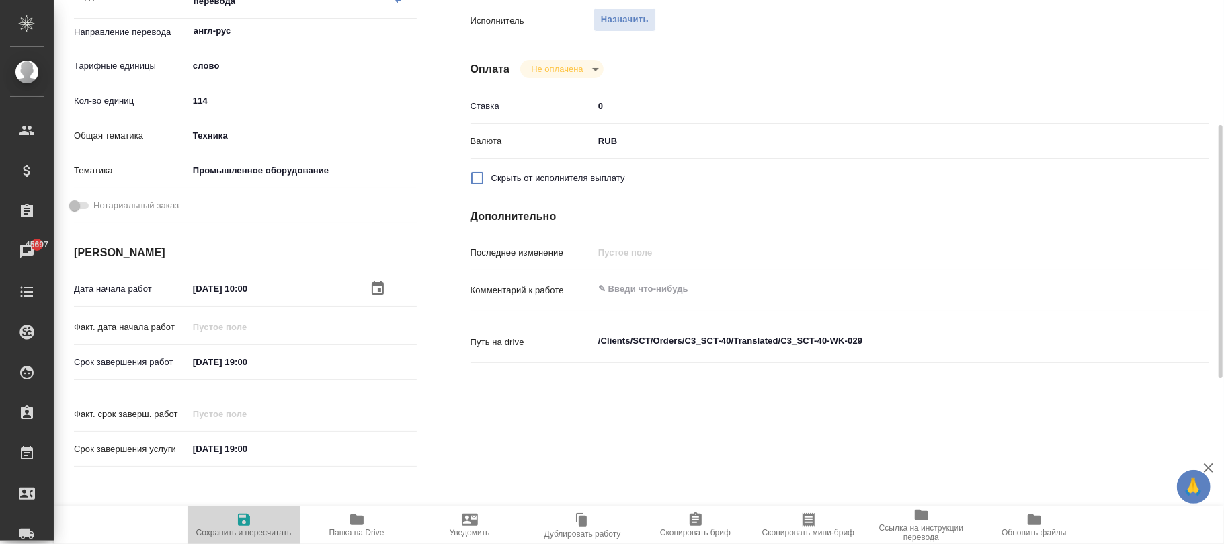
type textarea "x"
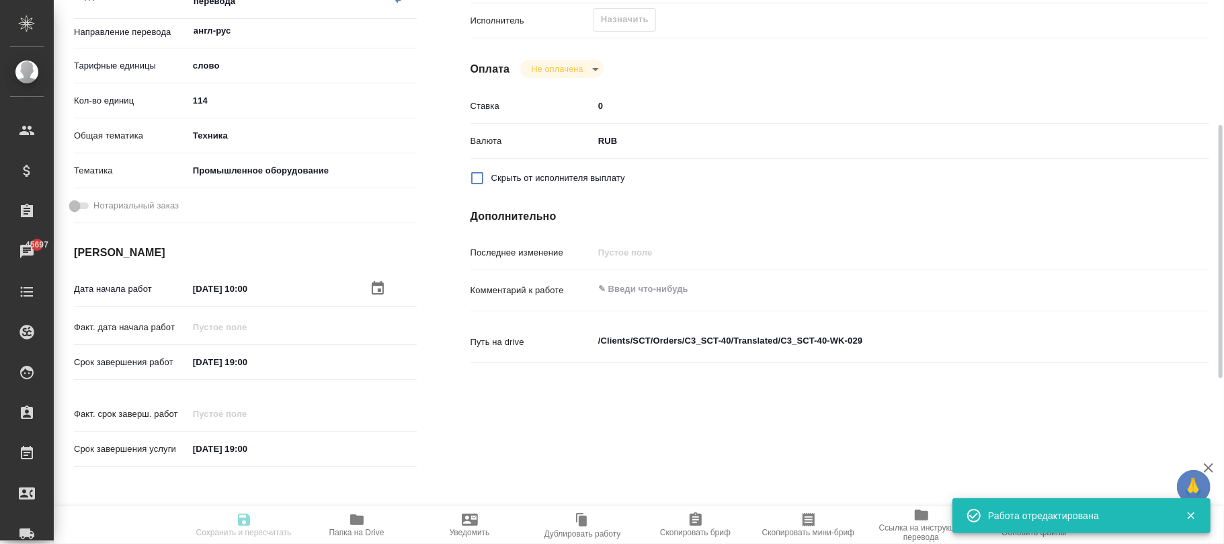
type input "created"
type textarea "Постредактура машинного перевода"
type textarea "x"
type input "англ-рус"
type input "5a8b1489cc6b4906c91bfd90"
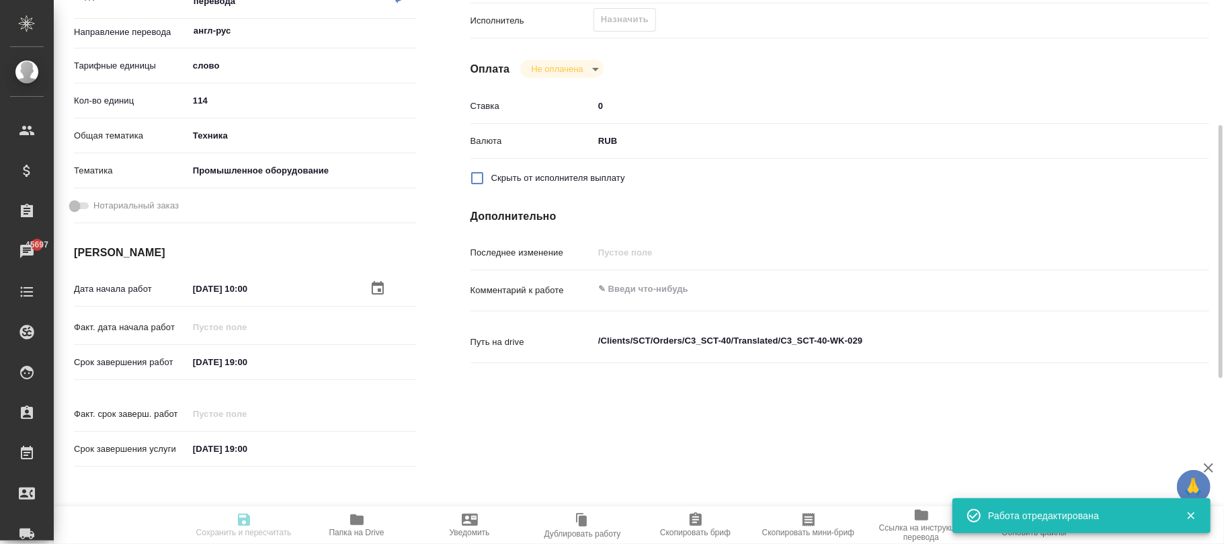
type input "114"
type input "tech"
type input "5f647205b73bc97568ca66bc"
type input "[DATE] 10:00"
type input "[DATE] 19:00"
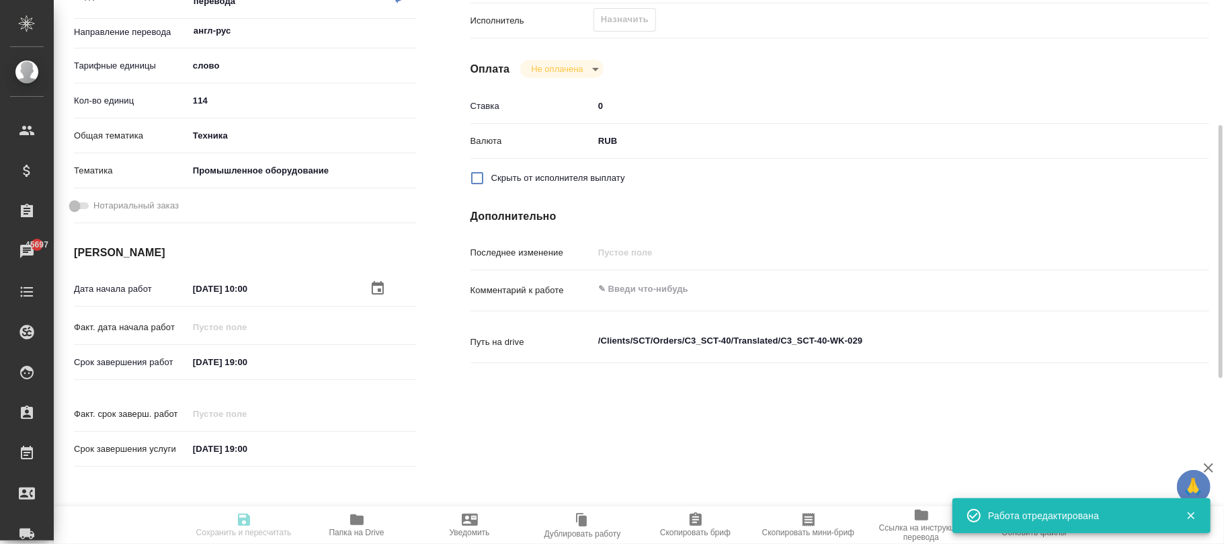
type input "[DATE] 19:00"
type input "notPayed"
type input "0"
type input "RUB"
type input "[PERSON_NAME]"
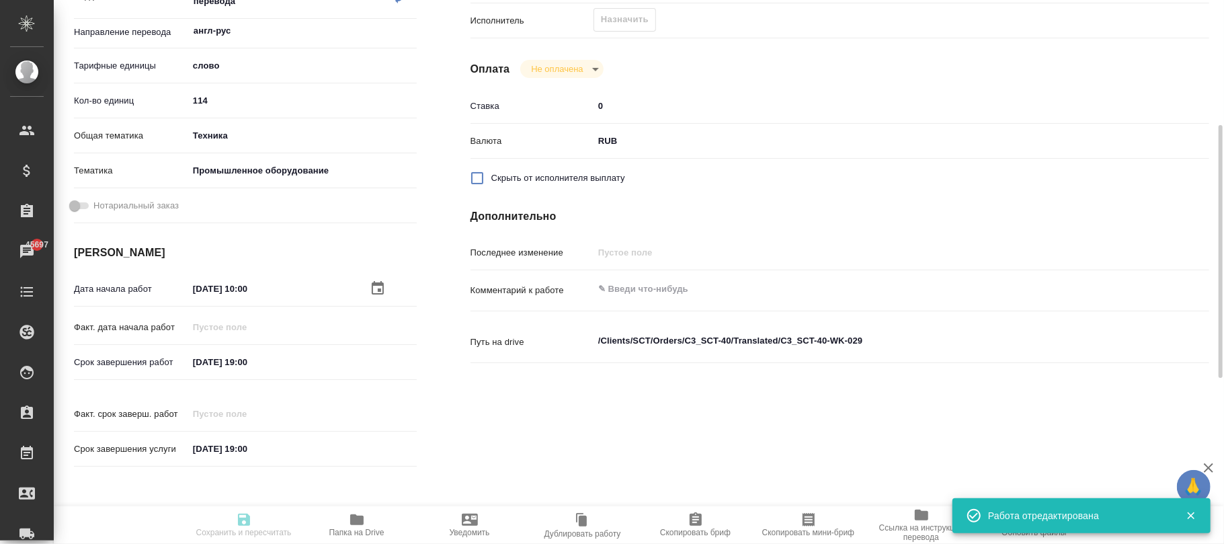
type textarea "x"
type textarea "/Clients/SCT/Orders/C3_SCT-40/Translated/C3_SCT-40-WK-029"
type textarea "x"
type input "C3_SCT-40"
type input "Перевод Стандарт"
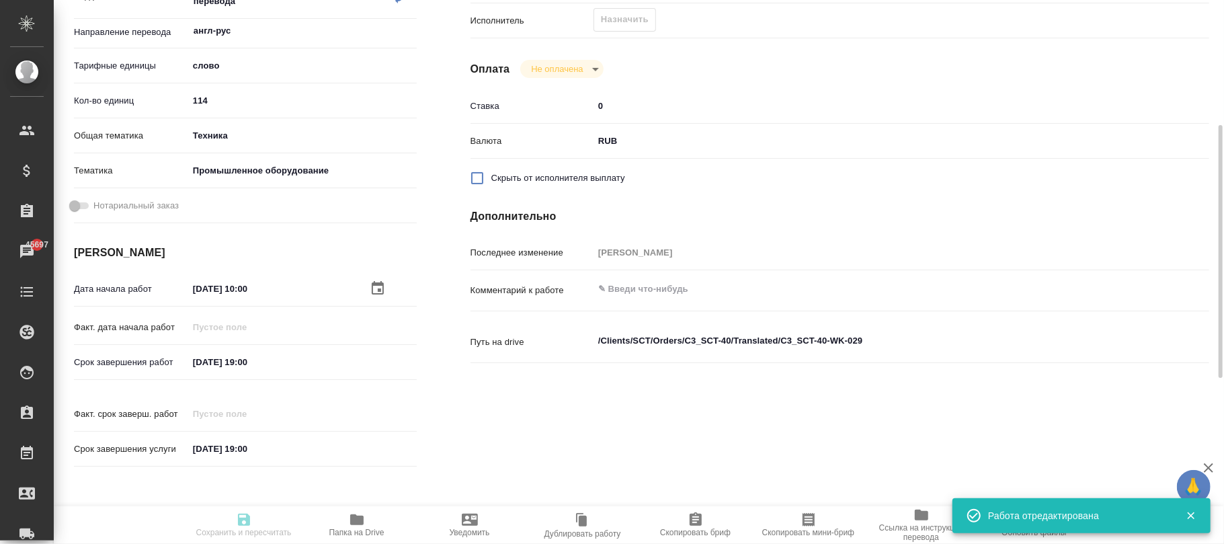
type input "Постредактура машинного перевода, Приёмка по качеству, Корректура, Редактура, П…"
type input "[PERSON_NAME]"
type input "/Clients/SCT/Orders/C3_SCT-40"
type textarea "x"
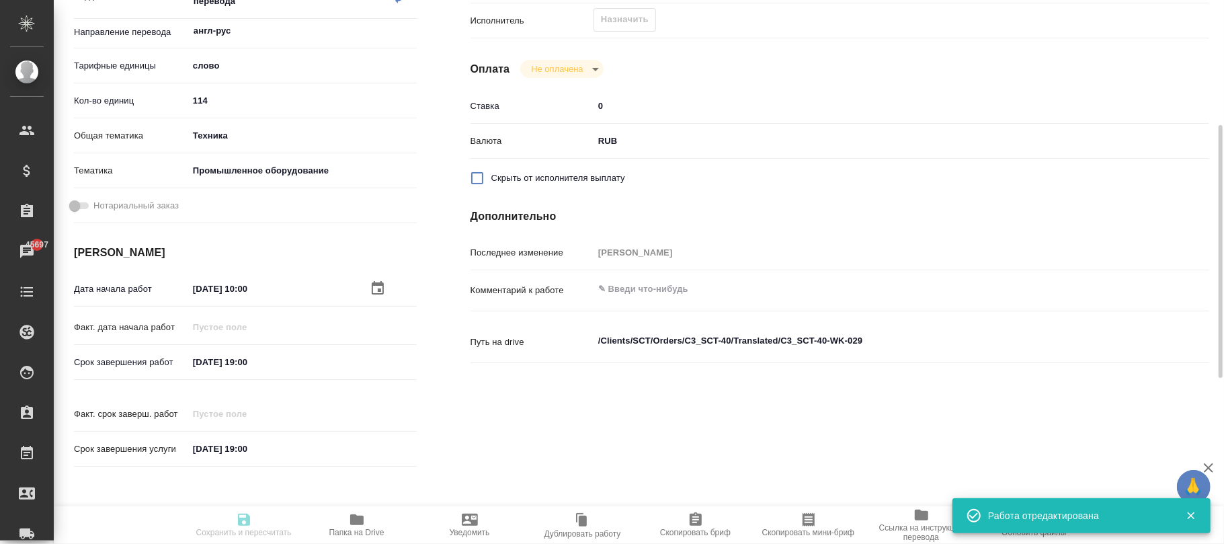
type textarea "x"
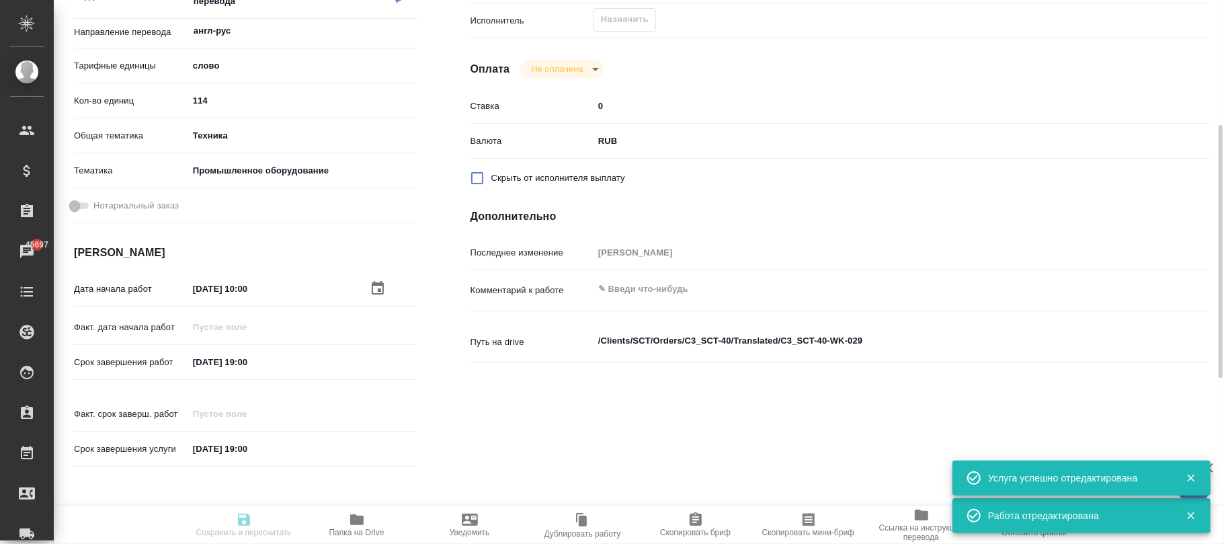
type textarea "x"
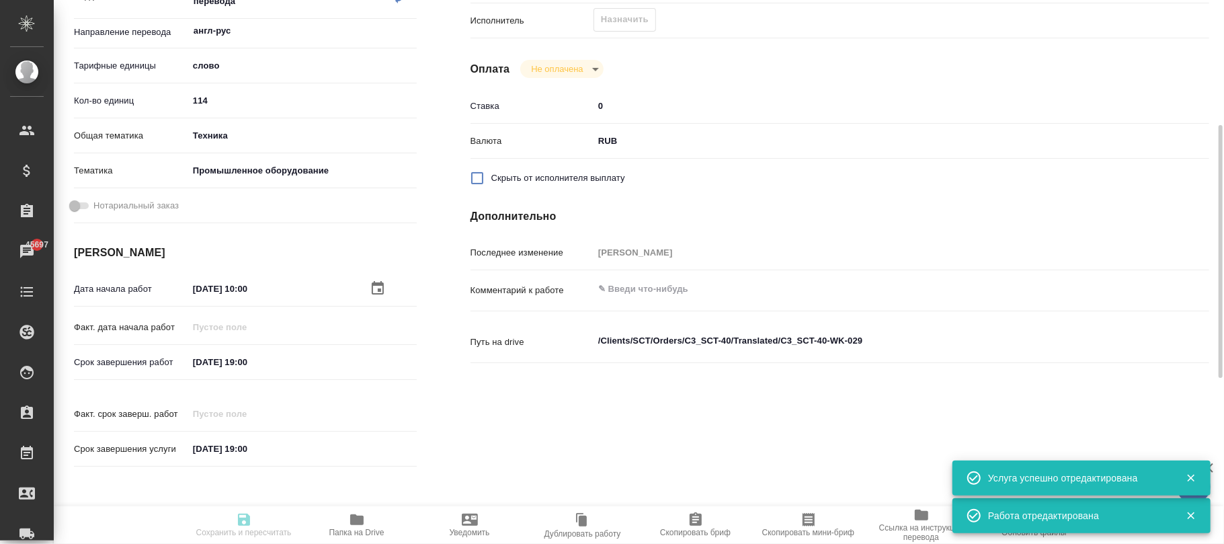
type textarea "x"
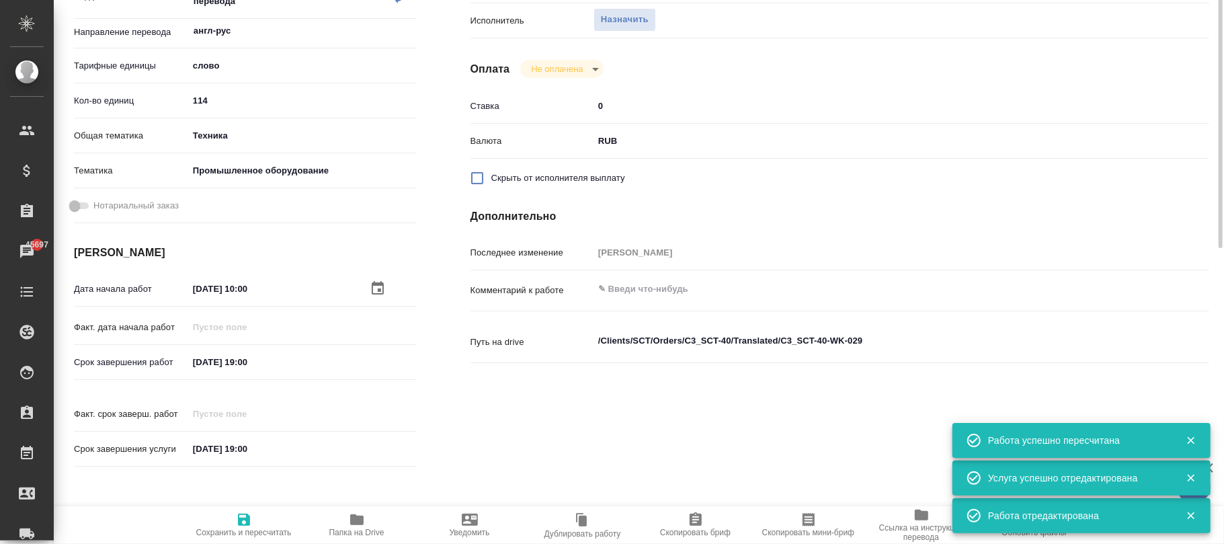
type input "created"
type textarea "Постредактура машинного перевода"
type textarea "x"
type input "англ-рус"
type input "5a8b1489cc6b4906c91bfd90"
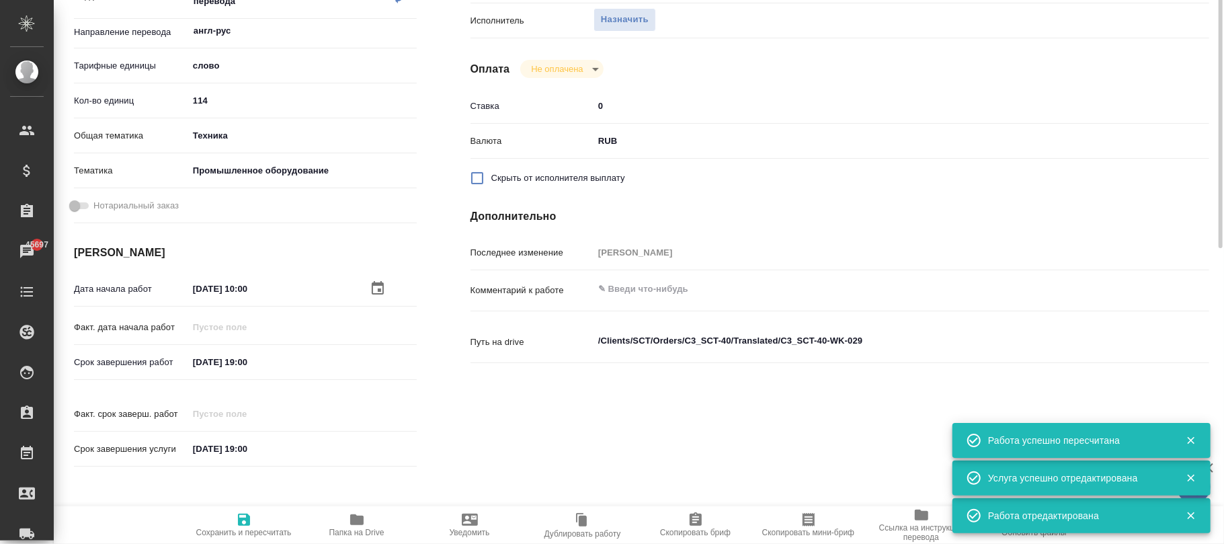
type input "114"
type input "tech"
type input "5f647205b73bc97568ca66bc"
type input "[DATE] 10:00"
type input "[DATE] 19:00"
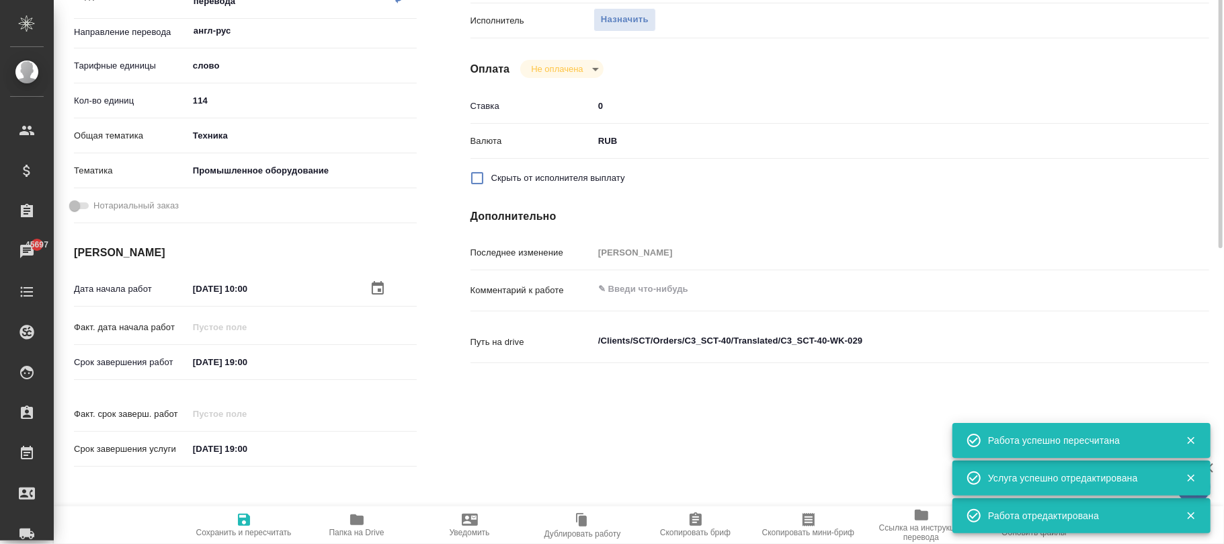
type input "[DATE] 19:00"
type input "notPayed"
type input "0"
type input "RUB"
type input "[PERSON_NAME]"
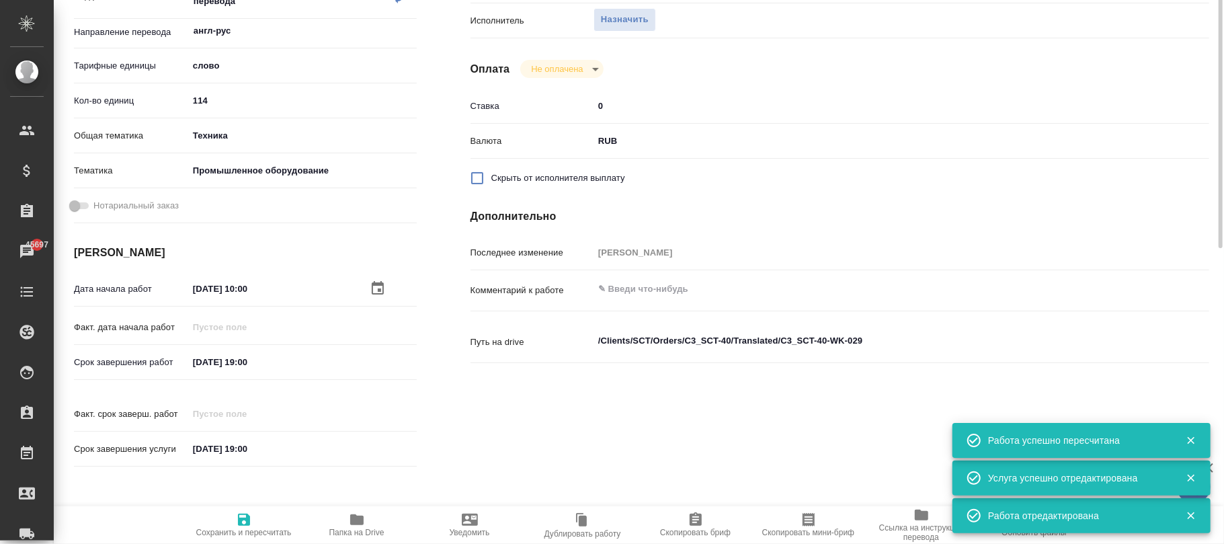
type textarea "x"
type textarea "/Clients/SCT/Orders/C3_SCT-40/Translated/C3_SCT-40-WK-029"
type textarea "x"
type input "C3_SCT-40"
type input "Перевод Стандарт"
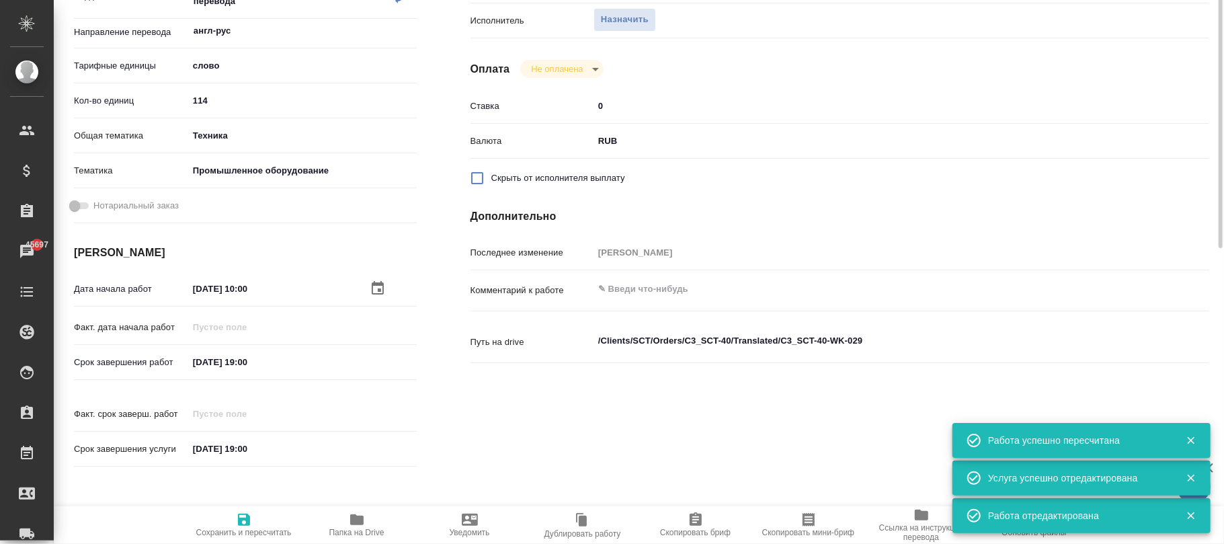
type input "Постредактура машинного перевода, Приёмка по качеству, Корректура, Редактура, П…"
type input "[PERSON_NAME]"
type input "/Clients/SCT/Orders/C3_SCT-40"
type textarea "x"
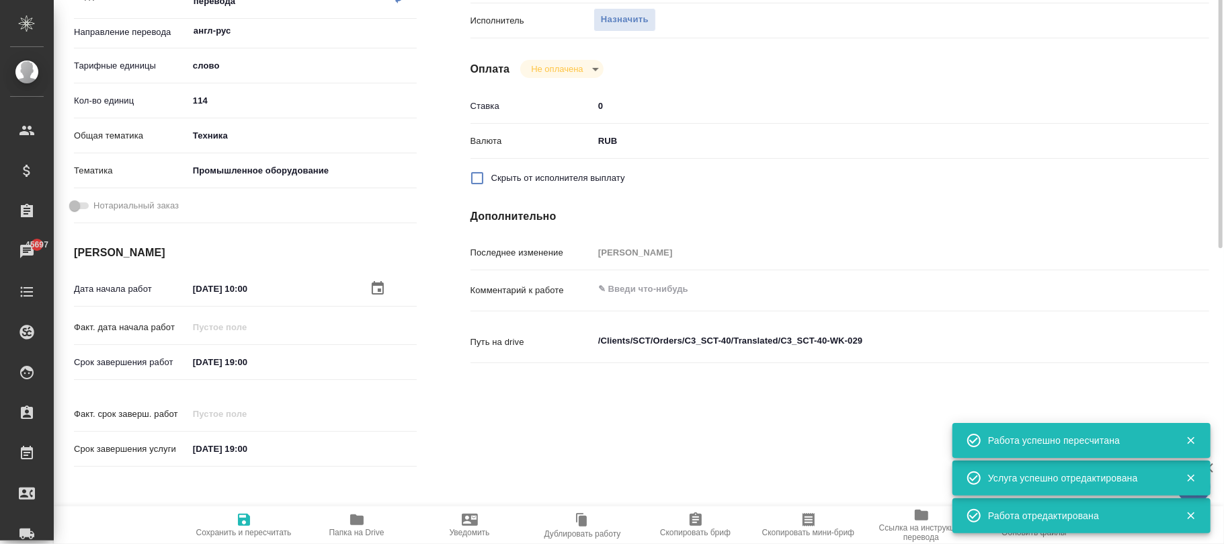
type textarea "x"
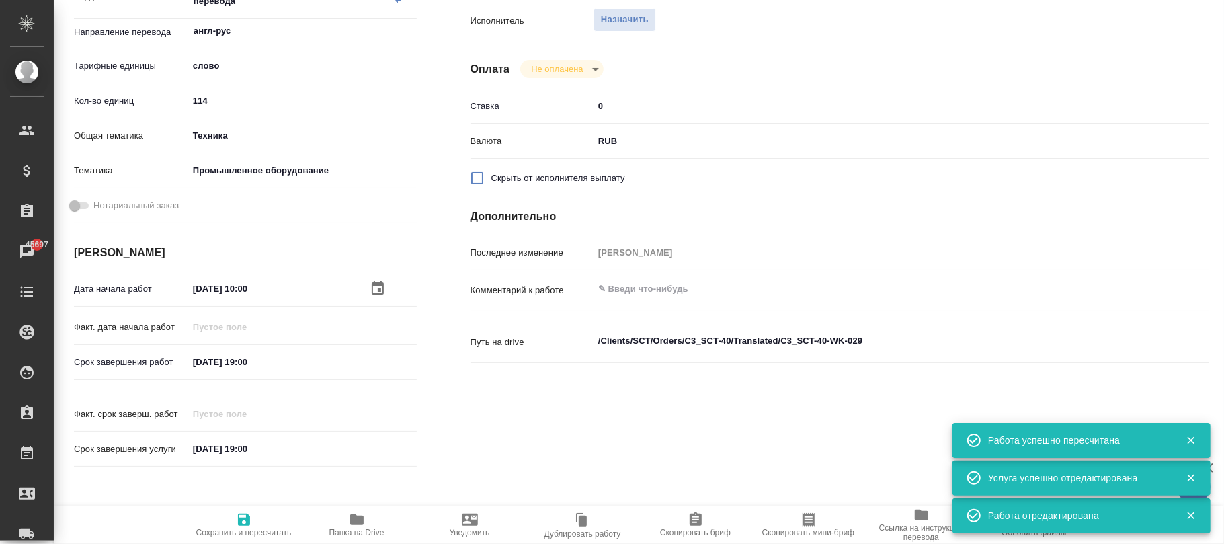
type textarea "x"
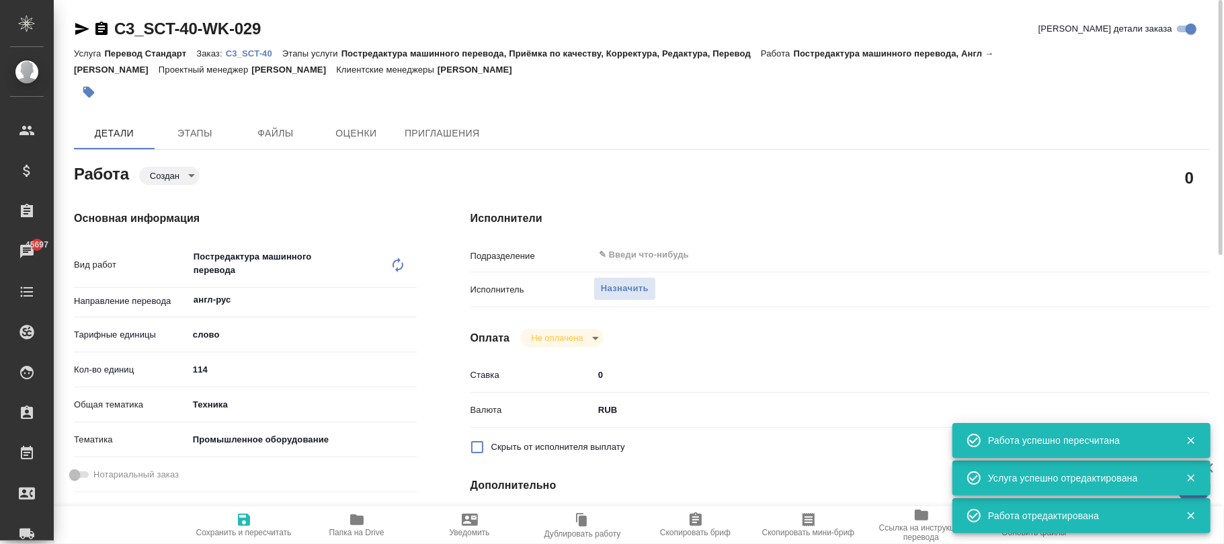
type textarea "x"
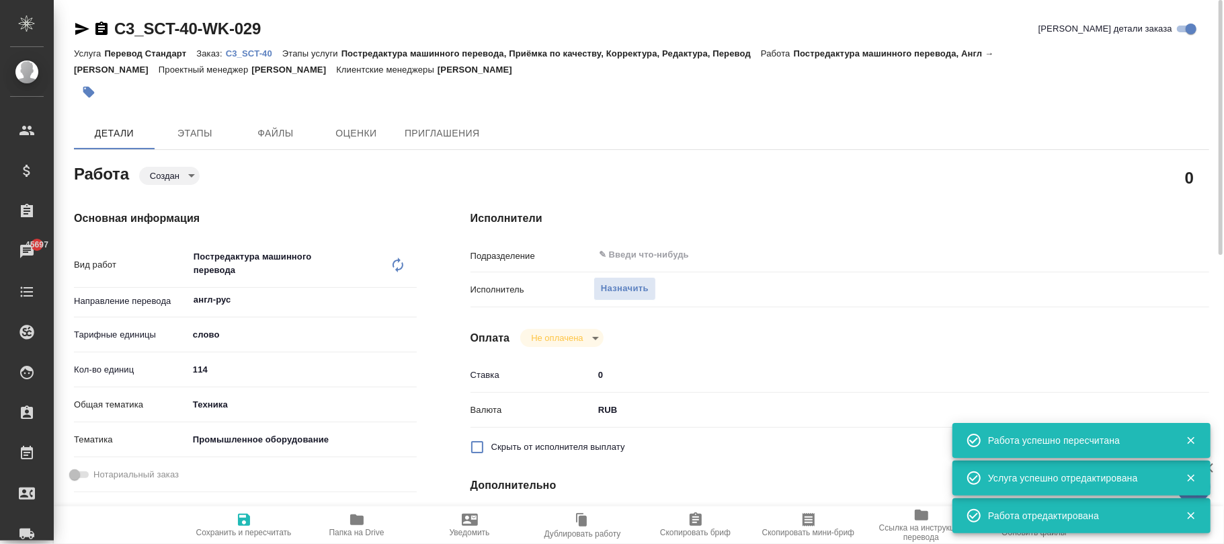
type textarea "x"
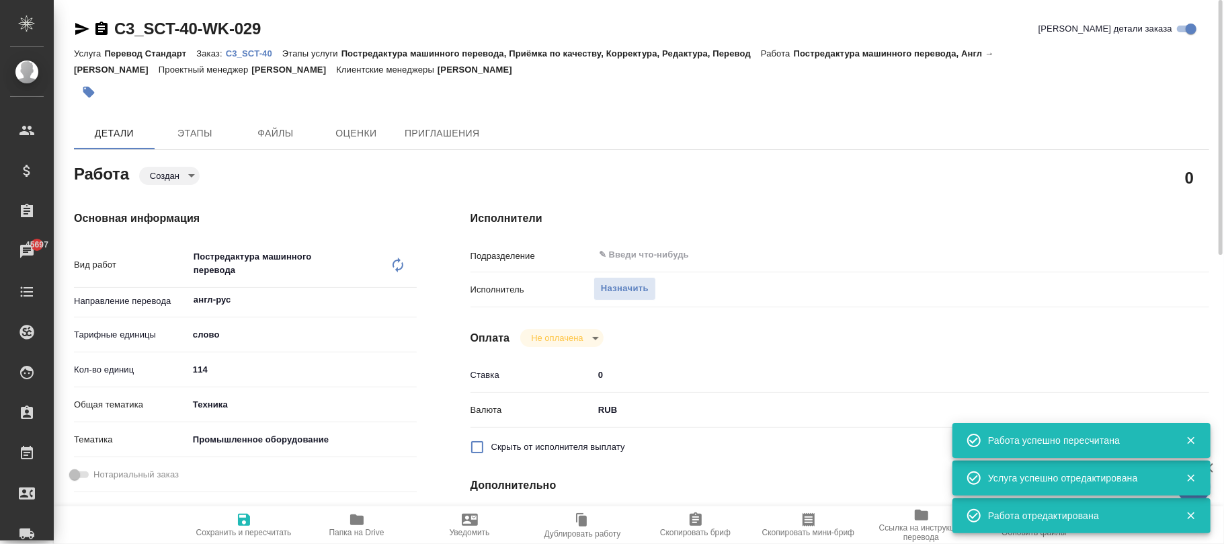
type textarea "x"
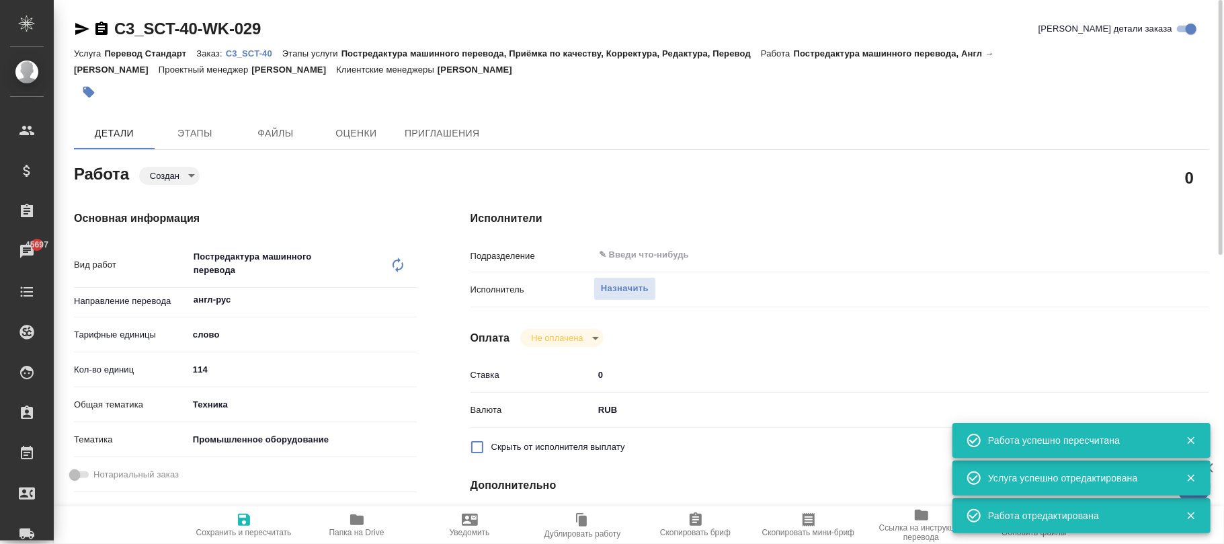
drag, startPoint x: 246, startPoint y: 523, endPoint x: 292, endPoint y: 441, distance: 93.9
click at [248, 523] on icon "button" at bounding box center [244, 520] width 12 height 12
type textarea "x"
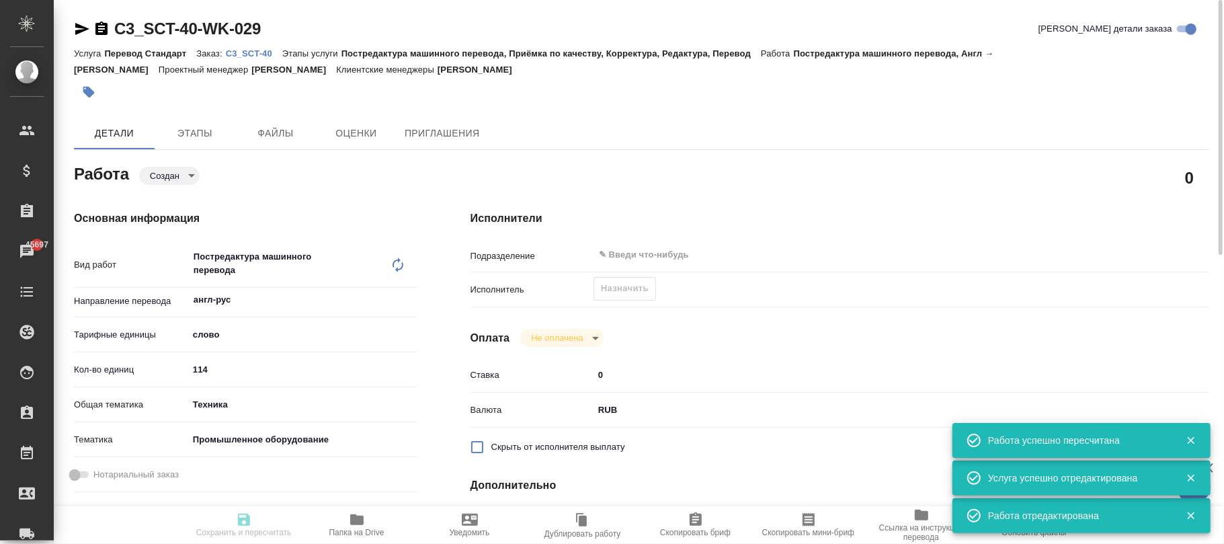
type textarea "x"
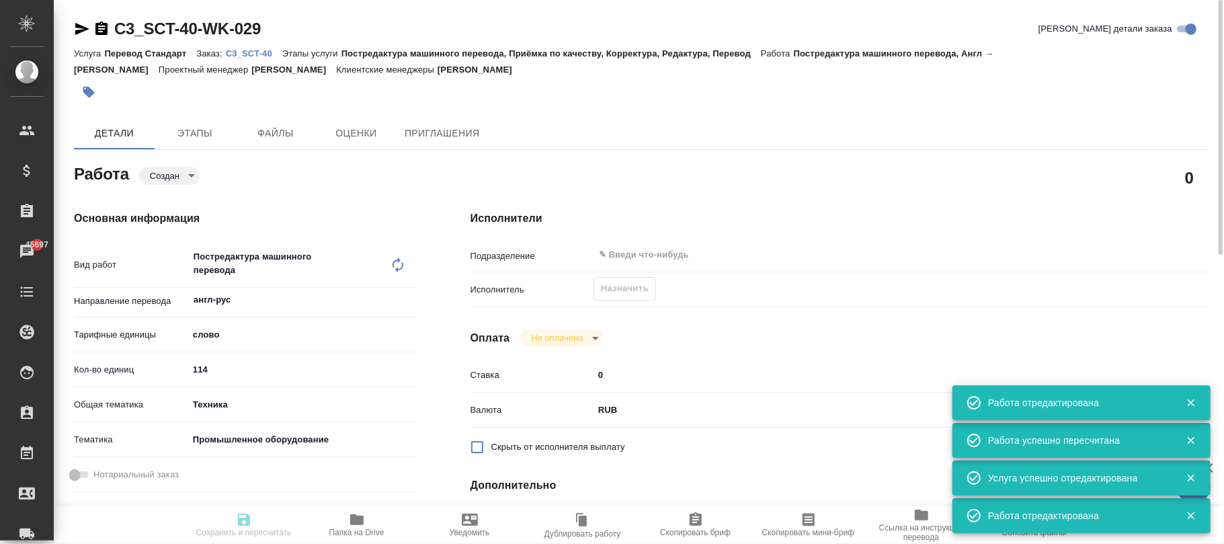
type textarea "x"
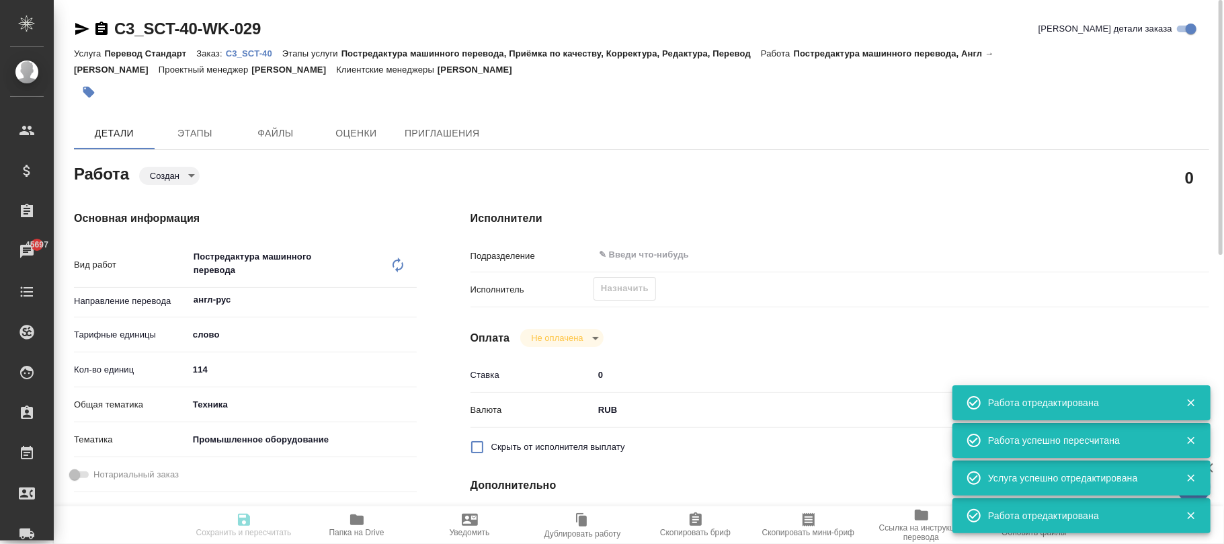
type input "created"
type textarea "Постредактура машинного перевода"
type textarea "x"
type input "англ-рус"
type input "5a8b1489cc6b4906c91bfd90"
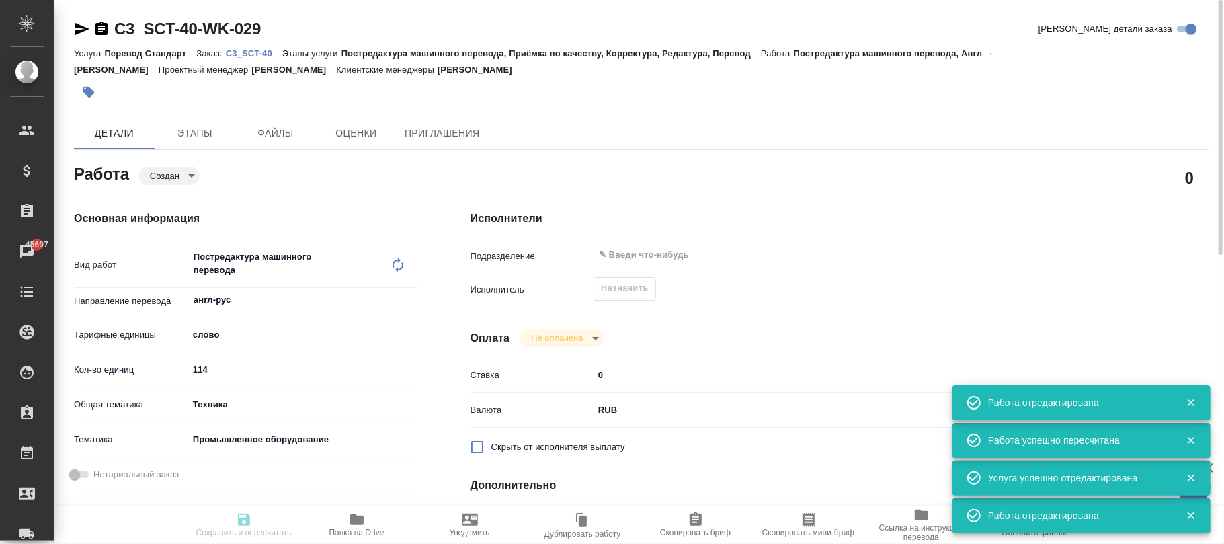
type input "114"
type input "tech"
type input "5f647205b73bc97568ca66bc"
type input "[DATE] 10:00"
type input "[DATE] 19:00"
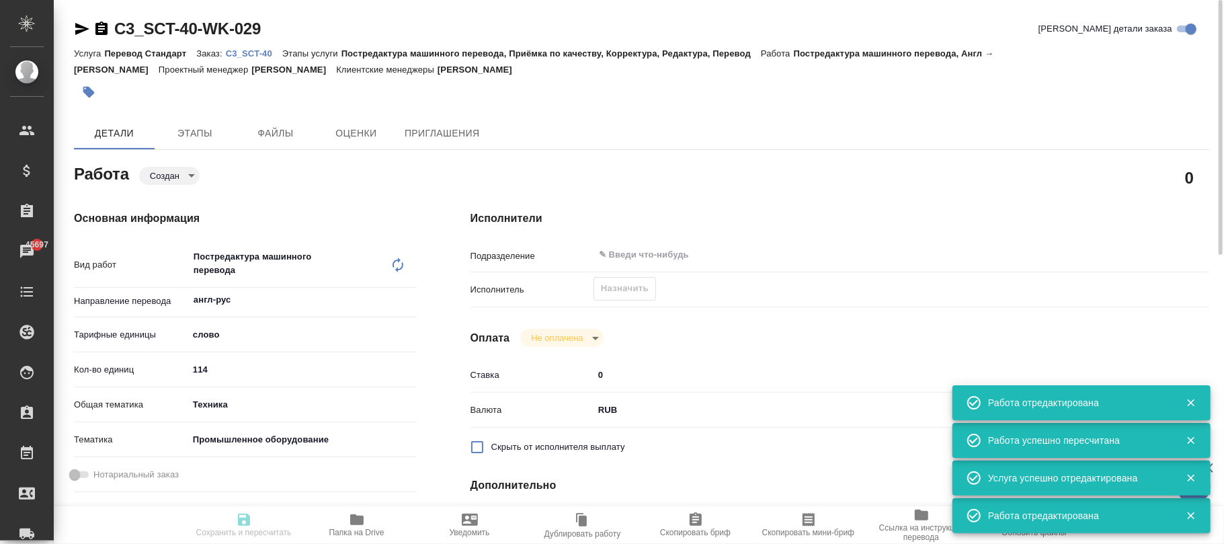
type input "[DATE] 19:00"
type input "notPayed"
type input "0"
type input "RUB"
type input "[PERSON_NAME]"
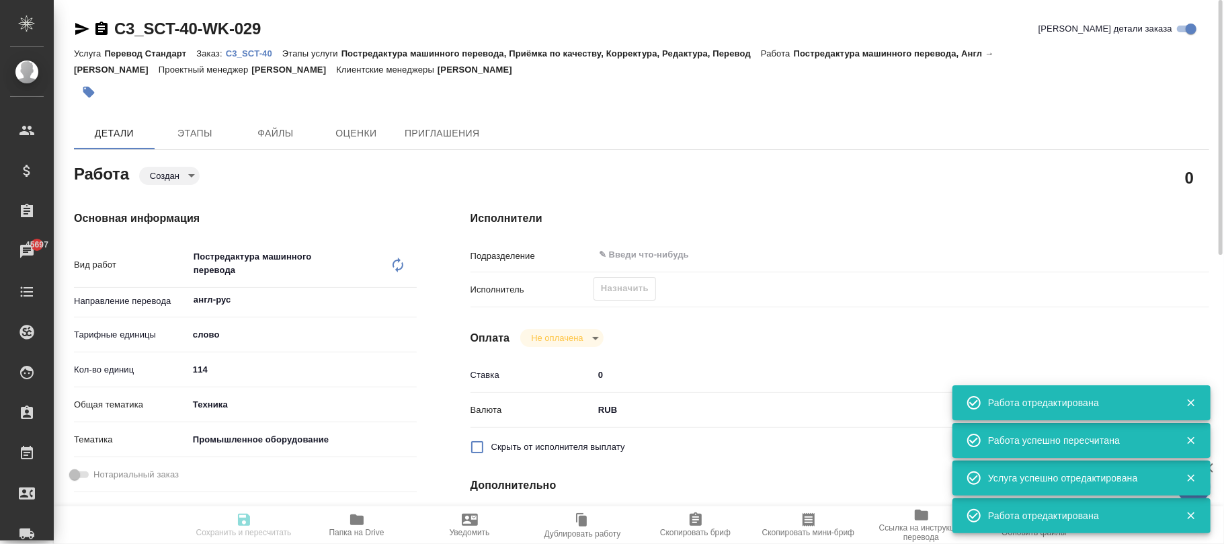
type textarea "x"
type textarea "/Clients/SCT/Orders/C3_SCT-40/Translated/C3_SCT-40-WK-029"
type textarea "x"
type input "C3_SCT-40"
type input "Перевод Стандарт"
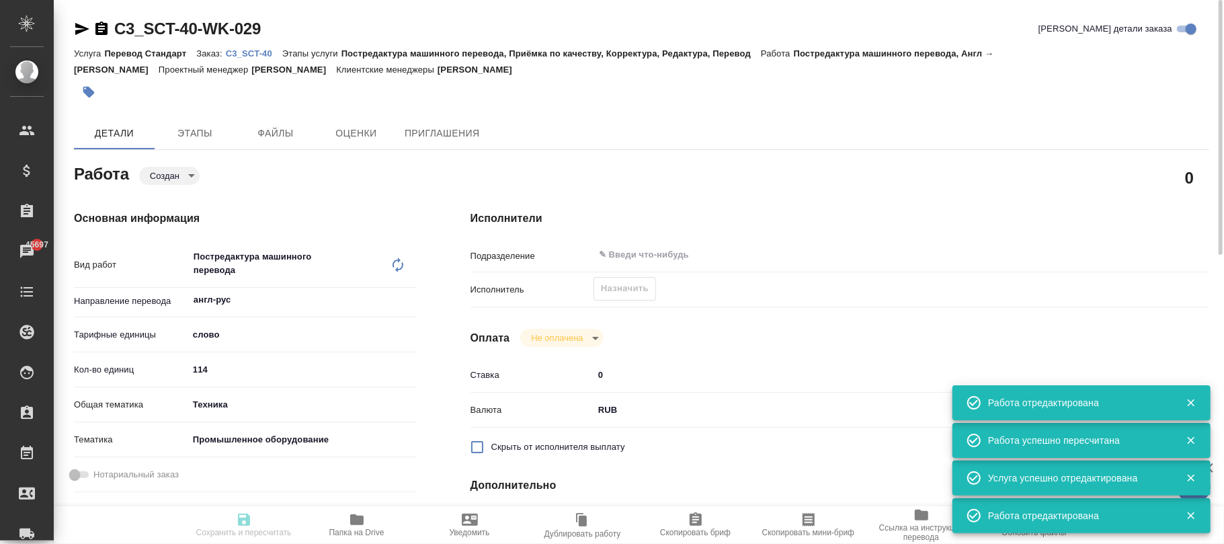
type input "Постредактура машинного перевода, Приёмка по качеству, Корректура, Редактура, П…"
type input "[PERSON_NAME]"
type input "/Clients/SCT/Orders/C3_SCT-40"
type textarea "x"
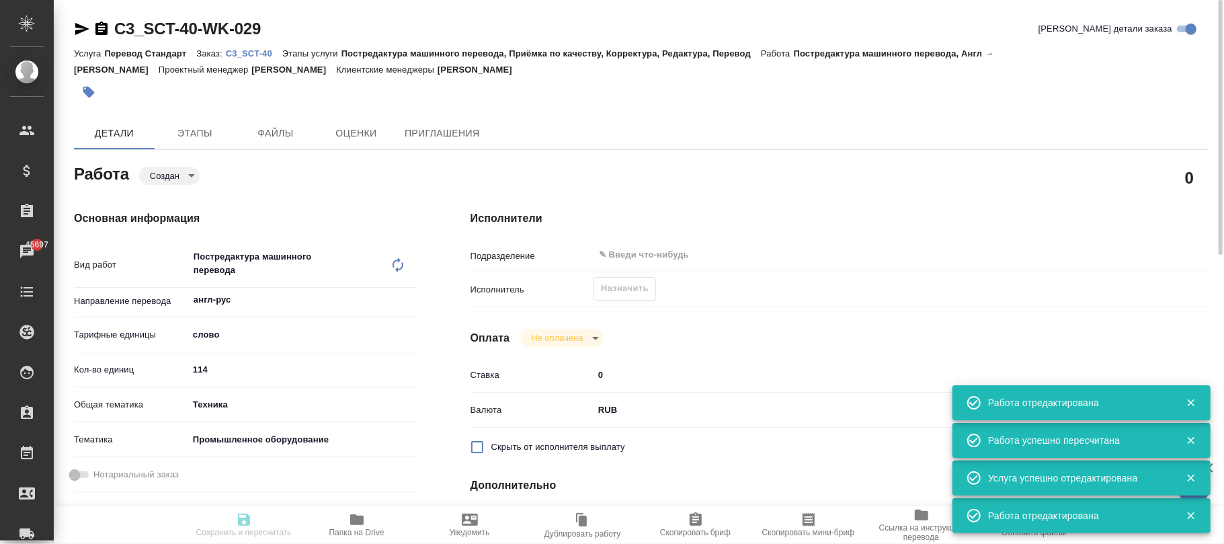
type textarea "x"
